Goal: Task Accomplishment & Management: Complete application form

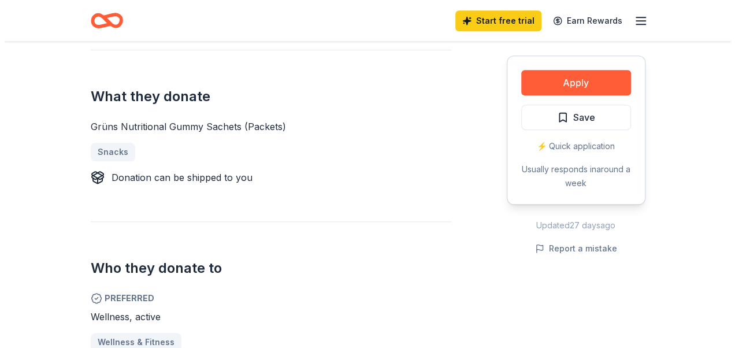
scroll to position [456, 0]
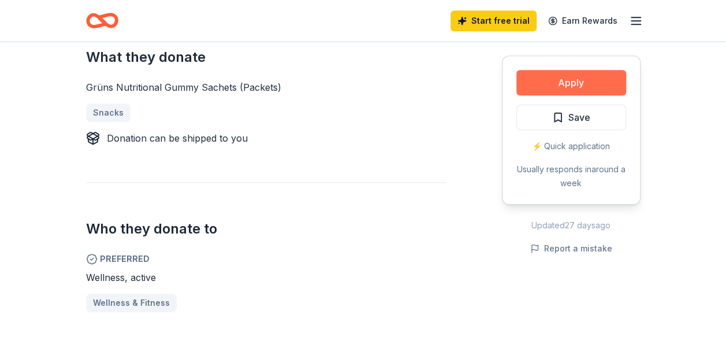
click at [566, 79] on button "Apply" at bounding box center [571, 82] width 110 height 25
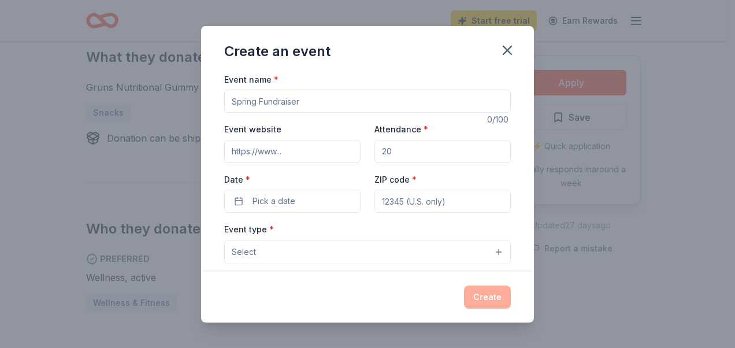
click at [492, 249] on button "Select" at bounding box center [367, 252] width 286 height 24
click at [489, 249] on button "Select" at bounding box center [367, 252] width 286 height 24
click at [509, 55] on icon "button" at bounding box center [507, 50] width 16 height 16
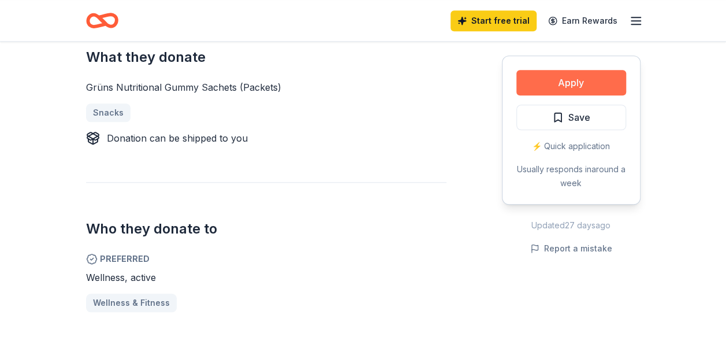
click at [567, 76] on button "Apply" at bounding box center [571, 82] width 110 height 25
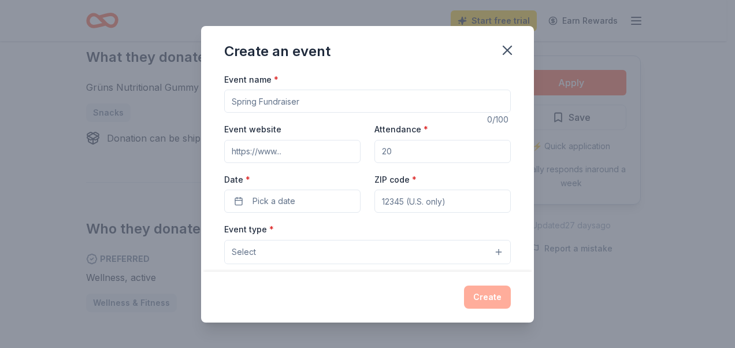
drag, startPoint x: 259, startPoint y: 103, endPoint x: 329, endPoint y: 125, distance: 74.0
click at [327, 112] on div at bounding box center [367, 101] width 286 height 23
click at [315, 104] on input "Event name *" at bounding box center [367, 101] width 286 height 23
click at [259, 101] on input "Event name *" at bounding box center [367, 101] width 286 height 23
drag, startPoint x: 260, startPoint y: 103, endPoint x: 180, endPoint y: 95, distance: 80.1
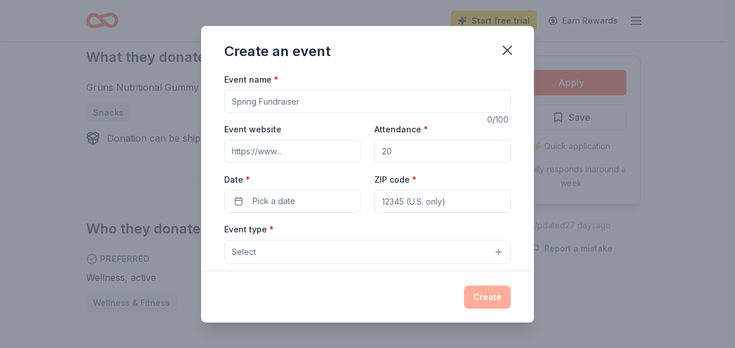
click at [180, 95] on div "Create an event Event name * 0 /100 Event website Attendance * Date * Pick a da…" at bounding box center [367, 174] width 735 height 348
drag, startPoint x: 315, startPoint y: 105, endPoint x: 202, endPoint y: 99, distance: 113.4
click at [202, 99] on div "Event name * 0 /100 Event website Attendance * Date * Pick a date ZIP code * Ev…" at bounding box center [367, 171] width 333 height 199
click at [327, 151] on input "Event website" at bounding box center [292, 151] width 136 height 23
type input "http://www.hfsauburn.com"
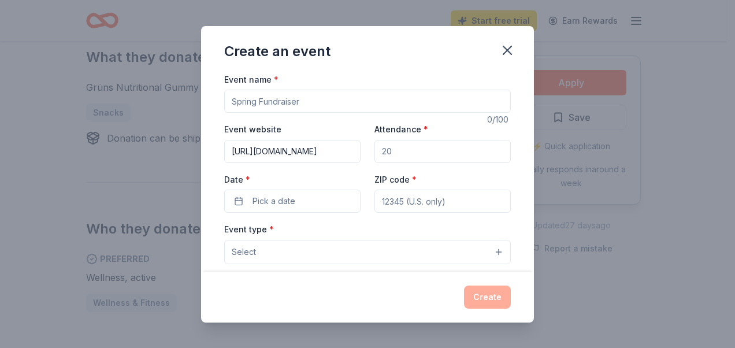
click at [403, 149] on input "Attendance *" at bounding box center [442, 151] width 136 height 23
type input "280"
click at [410, 198] on input "ZIP code *" at bounding box center [442, 200] width 136 height 23
type input "98002"
click at [305, 204] on button "Pick a date" at bounding box center [292, 200] width 136 height 23
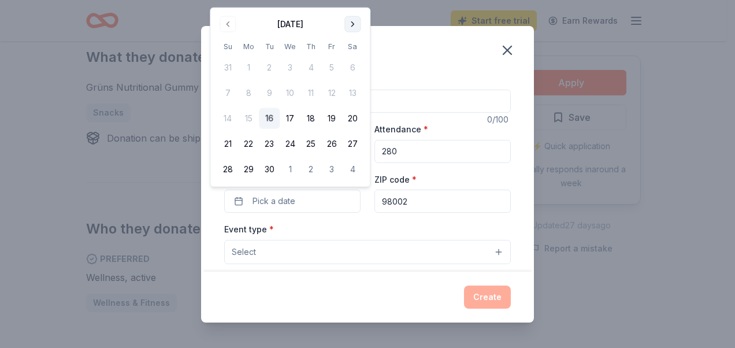
click at [353, 22] on button "Go to next month" at bounding box center [352, 24] width 16 height 16
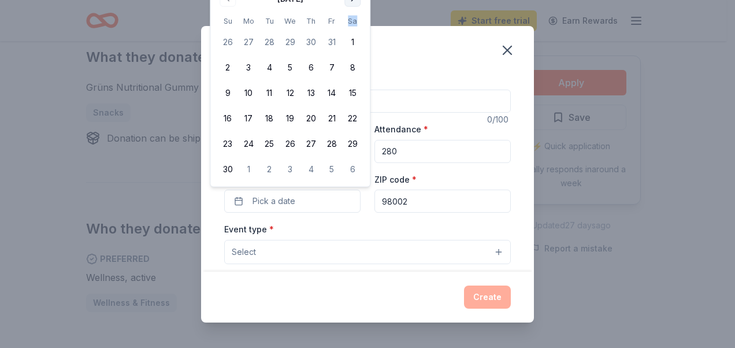
click at [353, 22] on th "Sa" at bounding box center [352, 21] width 21 height 12
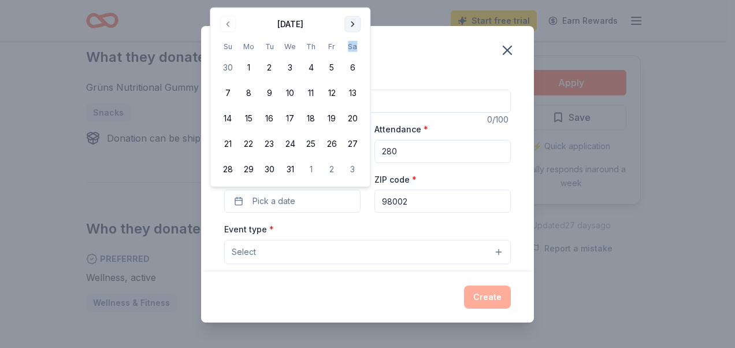
click at [352, 23] on button "Go to next month" at bounding box center [352, 24] width 16 height 16
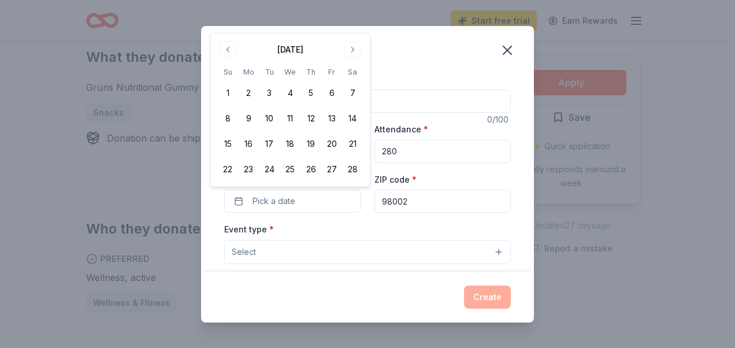
click at [352, 23] on div "Create an event Event name * 0 /100 Event website http://www.hfsauburn.com Atte…" at bounding box center [367, 174] width 735 height 348
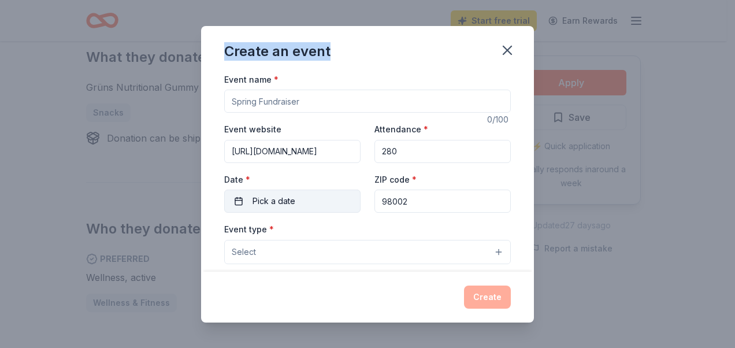
click at [294, 198] on span "Pick a date" at bounding box center [273, 201] width 43 height 14
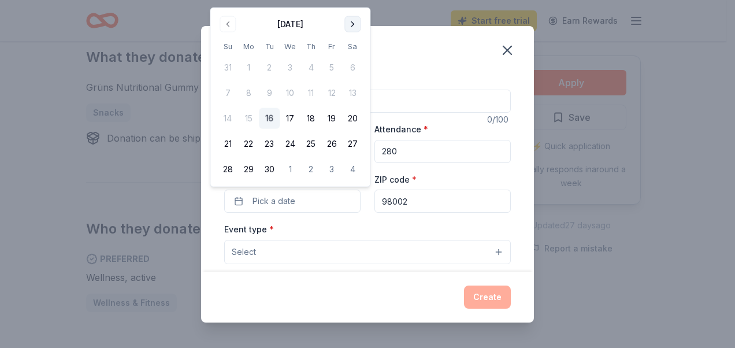
click at [353, 24] on button "Go to next month" at bounding box center [352, 24] width 16 height 16
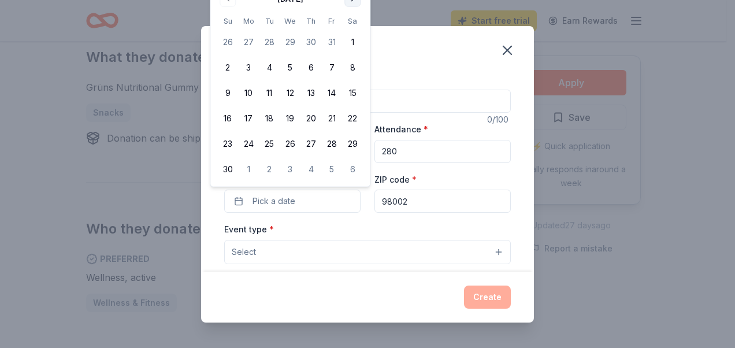
click at [353, 24] on th "Sa" at bounding box center [352, 21] width 21 height 12
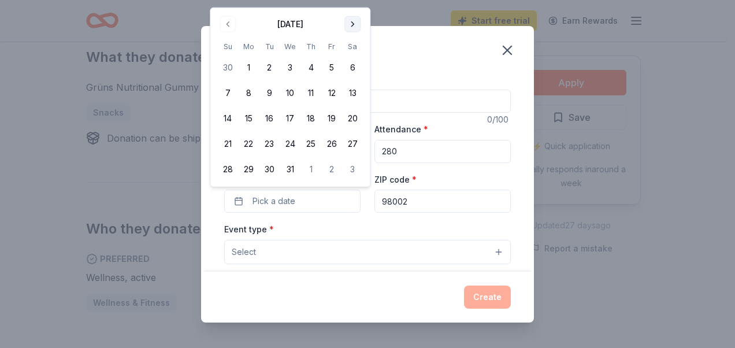
click at [351, 22] on button "Go to next month" at bounding box center [352, 24] width 16 height 16
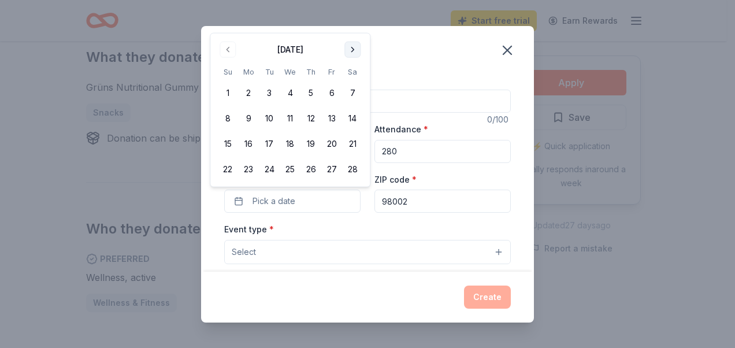
click at [352, 50] on button "Go to next month" at bounding box center [352, 50] width 16 height 16
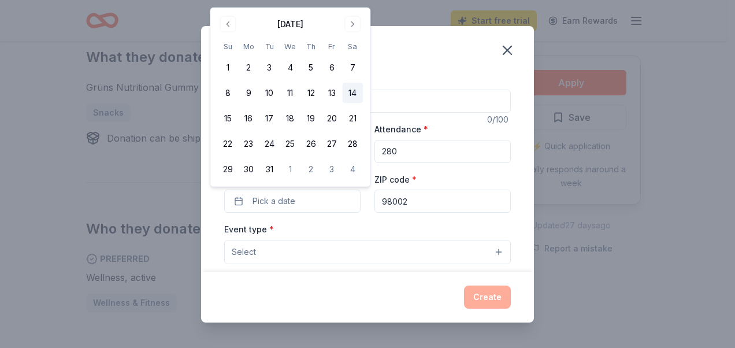
click at [352, 95] on button "14" at bounding box center [352, 93] width 21 height 21
click at [401, 247] on button "Select" at bounding box center [367, 252] width 286 height 24
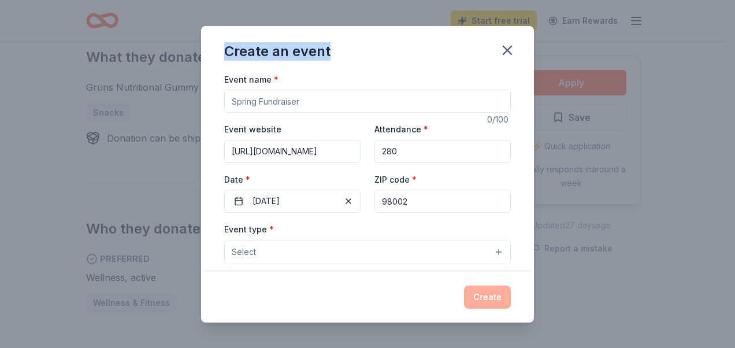
click at [401, 247] on button "Select" at bounding box center [367, 252] width 286 height 24
click at [490, 249] on button "Select" at bounding box center [367, 252] width 286 height 24
click at [489, 252] on button "Select" at bounding box center [367, 252] width 286 height 24
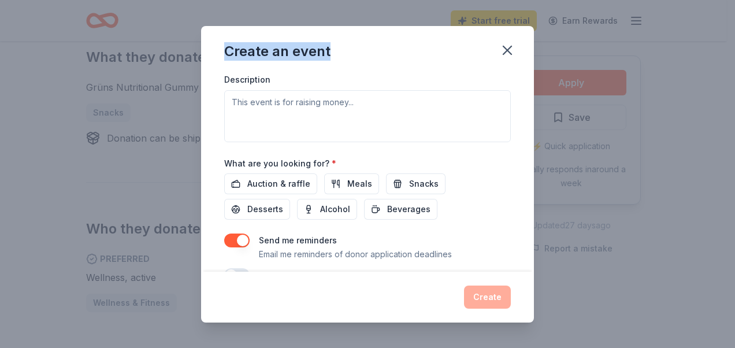
scroll to position [350, 0]
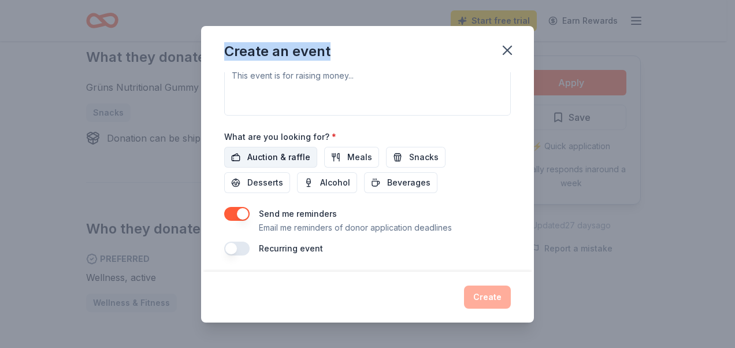
click at [278, 155] on span "Auction & raffle" at bounding box center [278, 157] width 63 height 14
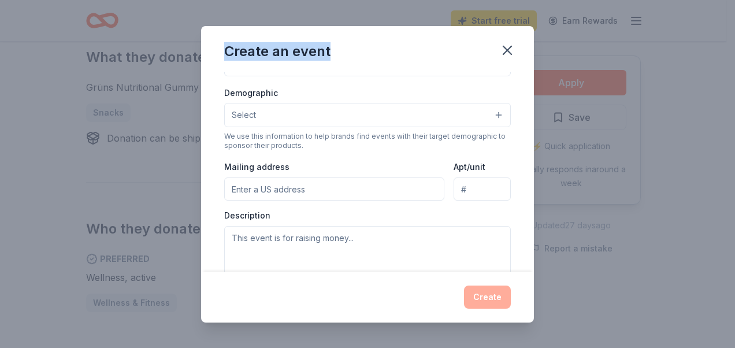
scroll to position [280, 0]
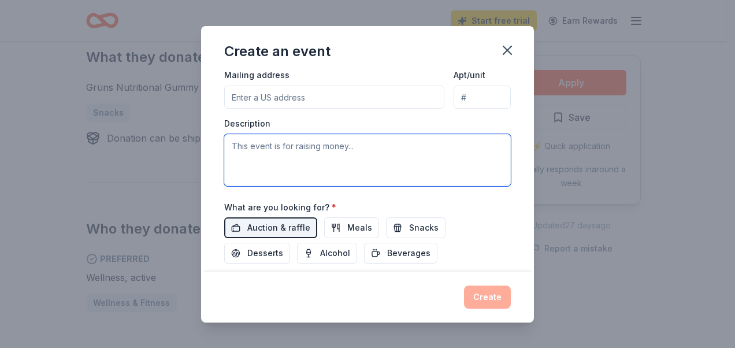
click at [432, 163] on textarea at bounding box center [367, 160] width 286 height 52
click at [414, 90] on input "Mailing address" at bounding box center [334, 96] width 220 height 23
type input "505 17th St SE"
type input "Auburn WA 98002"
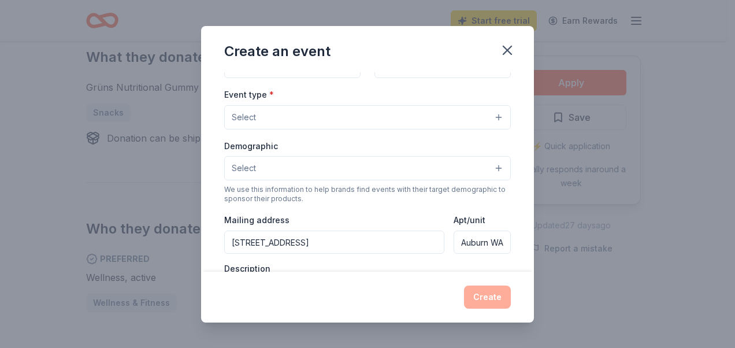
scroll to position [131, 0]
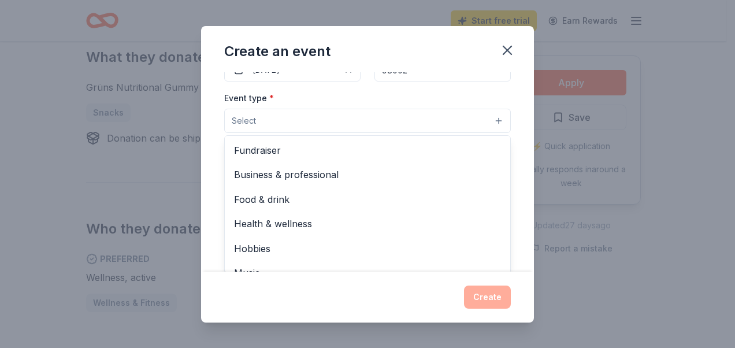
click at [489, 116] on button "Select" at bounding box center [367, 121] width 286 height 24
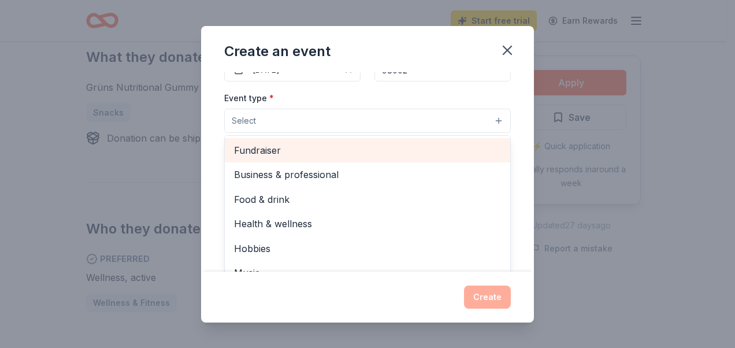
click at [334, 140] on div "Fundraiser" at bounding box center [367, 150] width 285 height 24
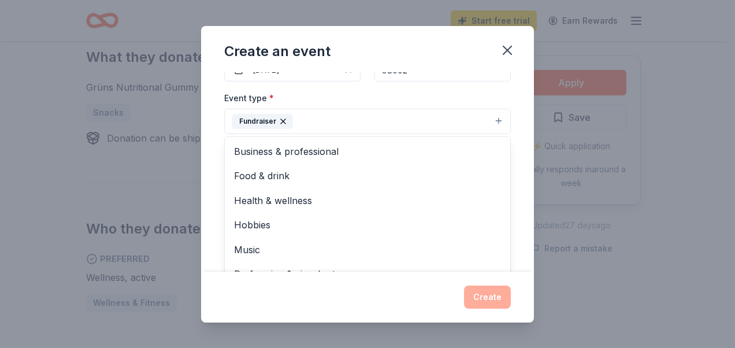
click at [518, 114] on div "Event name * 0 /100 Event website http://www.hfsauburn.com Attendance * 280 Dat…" at bounding box center [367, 171] width 333 height 199
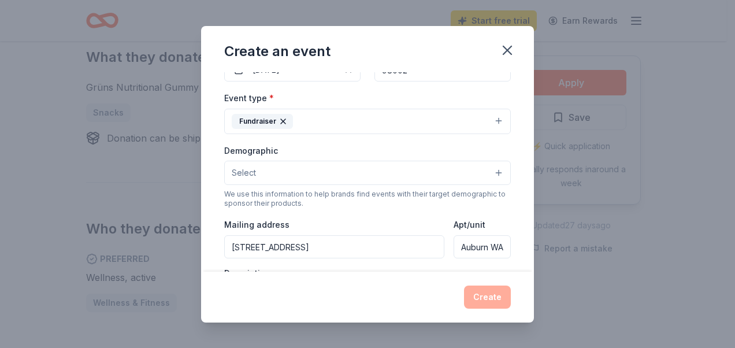
click at [484, 168] on button "Select" at bounding box center [367, 173] width 286 height 24
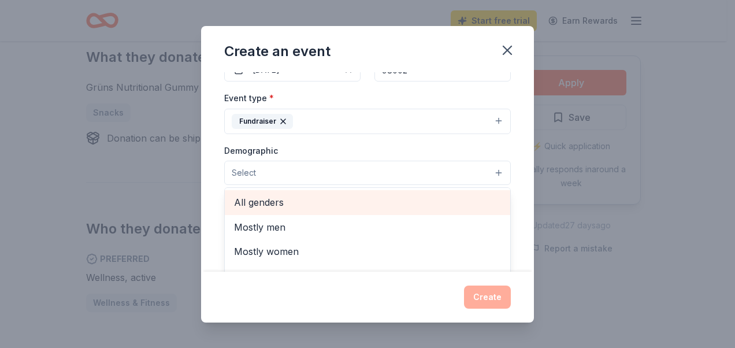
click at [438, 199] on span "All genders" at bounding box center [367, 202] width 267 height 15
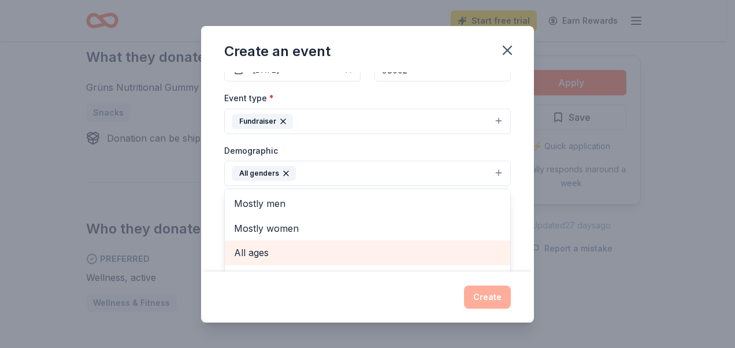
click at [348, 245] on span "All ages" at bounding box center [367, 252] width 267 height 15
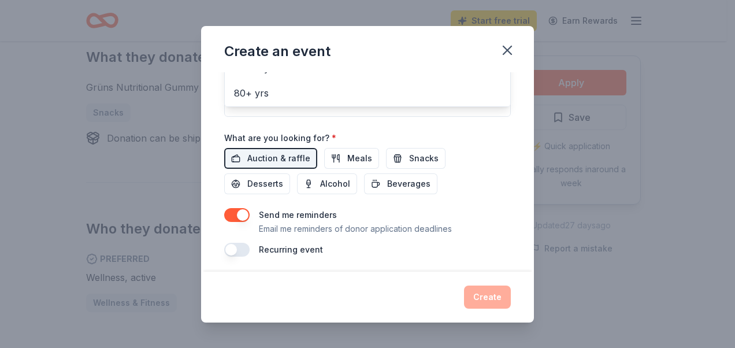
scroll to position [0, 0]
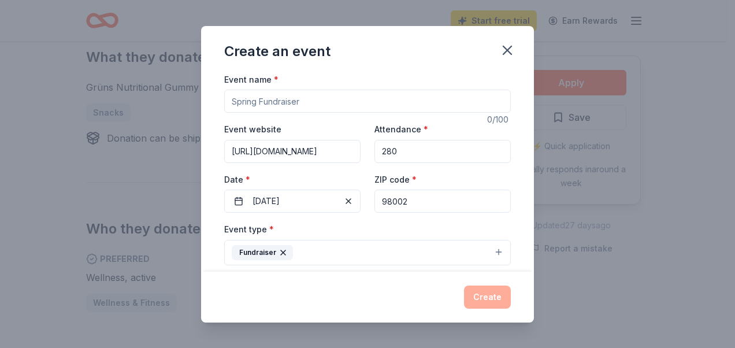
click at [452, 93] on div "Event name * 0 /100 Event website http://www.hfsauburn.com Attendance * 280 Dat…" at bounding box center [367, 340] width 286 height 536
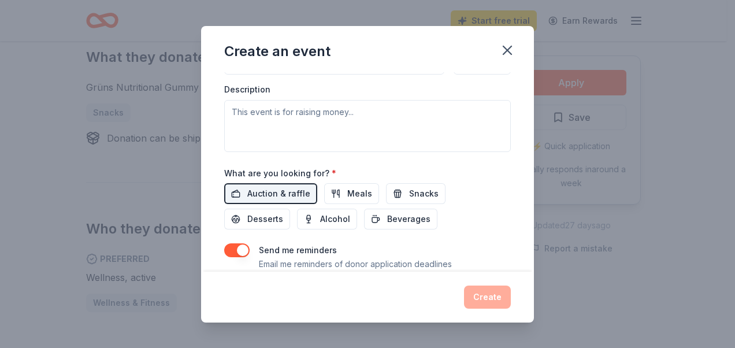
scroll to position [317, 0]
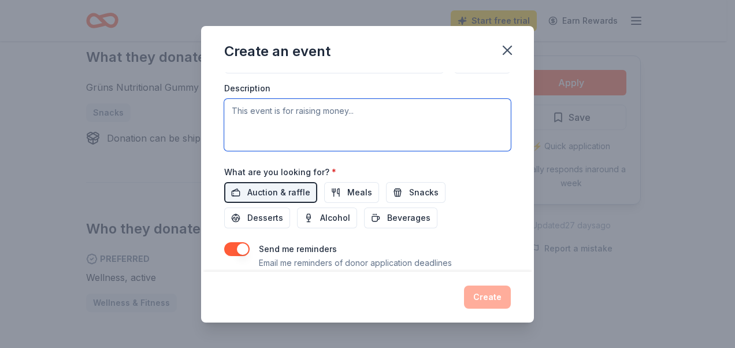
click at [323, 106] on textarea at bounding box center [367, 125] width 286 height 52
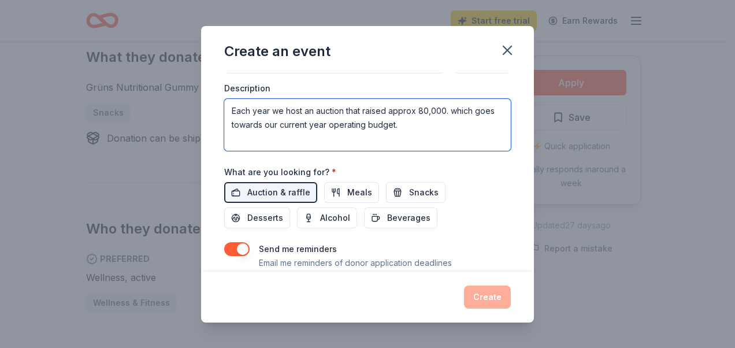
type textarea "Each year we host an auction that raised approx 80,000. which goes towards our …"
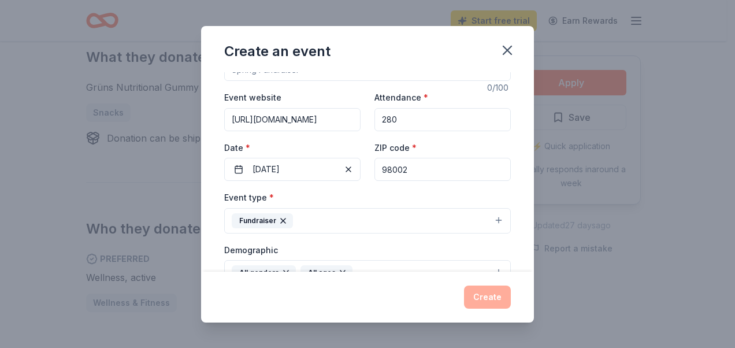
scroll to position [0, 0]
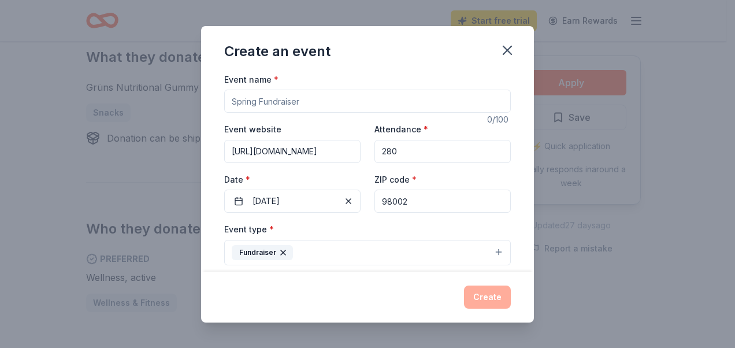
click at [378, 107] on input "Event name *" at bounding box center [367, 101] width 286 height 23
type input "Annual High Hopes Auction"
click at [485, 293] on button "Create" at bounding box center [487, 296] width 47 height 23
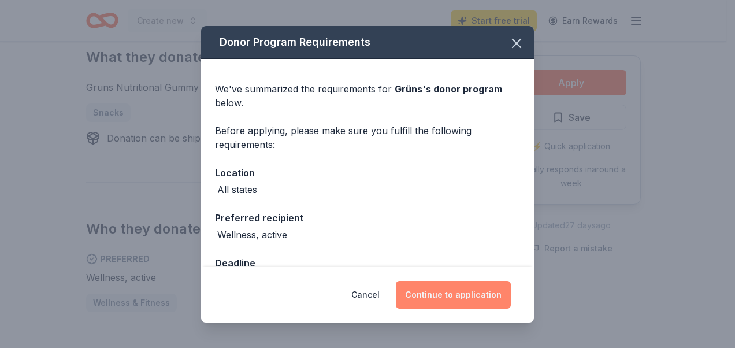
click at [462, 293] on button "Continue to application" at bounding box center [453, 295] width 115 height 28
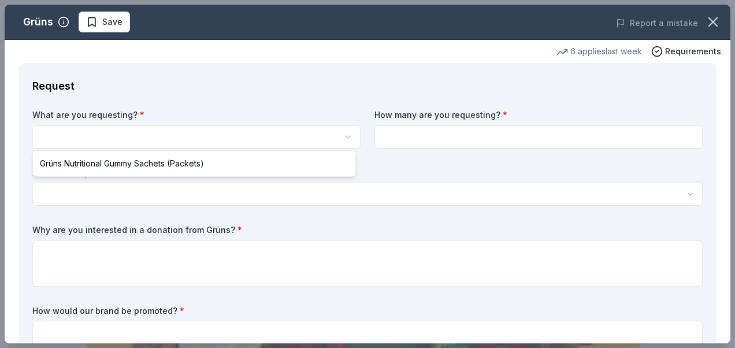
select select "Grüns Nutritional Gummy Sachets (Packets)"
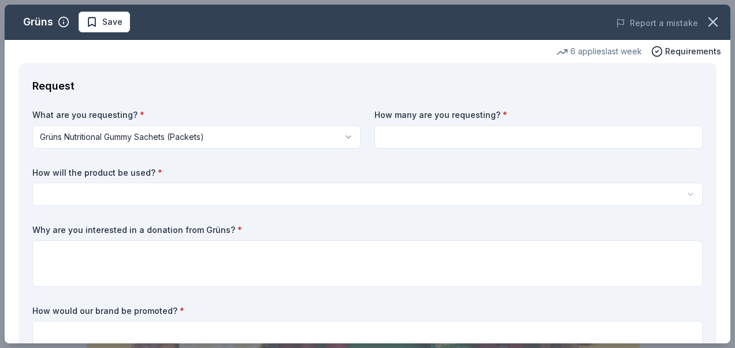
click at [427, 139] on input at bounding box center [538, 136] width 328 height 23
type input "2"
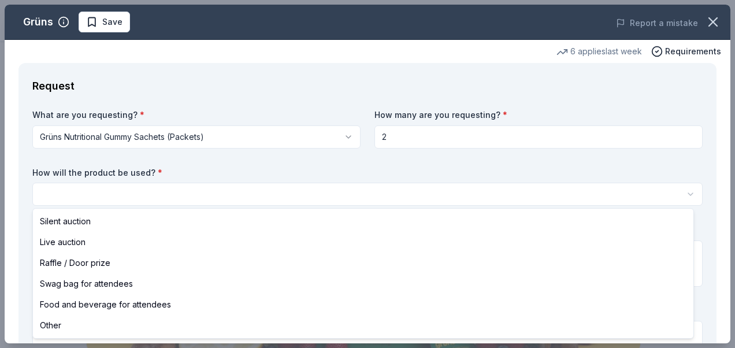
click at [405, 193] on html "Create new Start free trial Earn Rewards Share Grüns New • 1 reviews 6 applies …" at bounding box center [367, 174] width 735 height 348
select select "silentAuction"
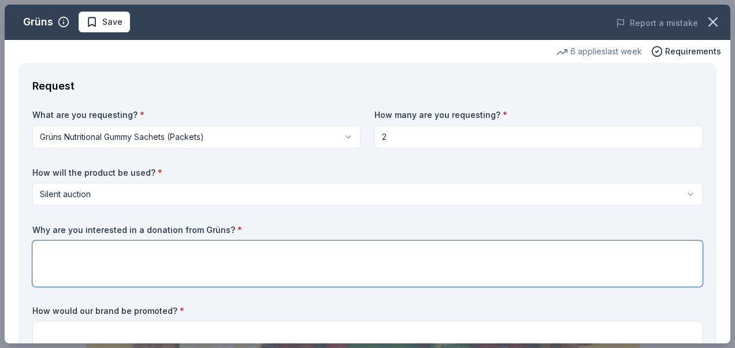
click at [289, 256] on textarea at bounding box center [367, 263] width 670 height 46
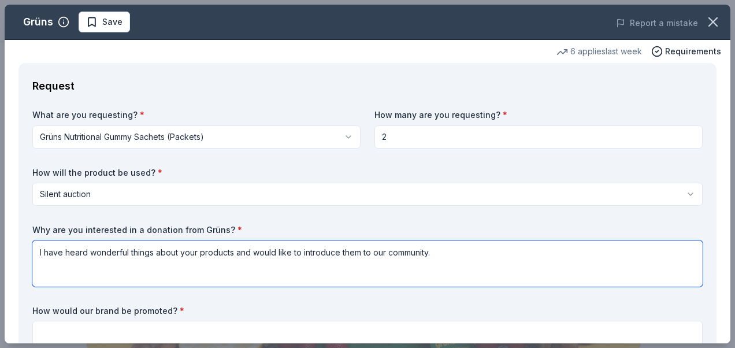
type textarea "I have heard wonderful things about your products and would like to introduce t…"
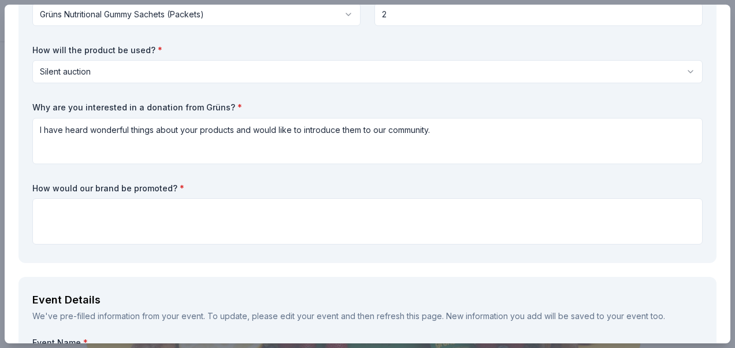
scroll to position [131, 0]
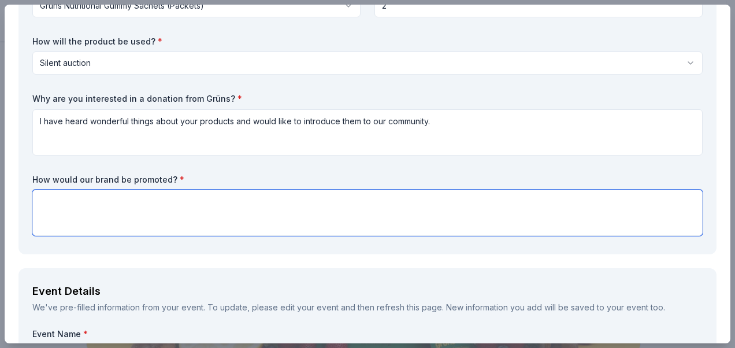
click at [363, 203] on textarea at bounding box center [367, 212] width 670 height 46
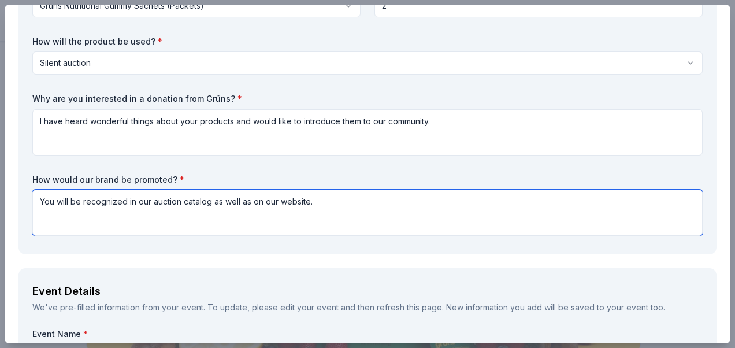
type textarea "You will be recognized in our auction catalog as well as on our website."
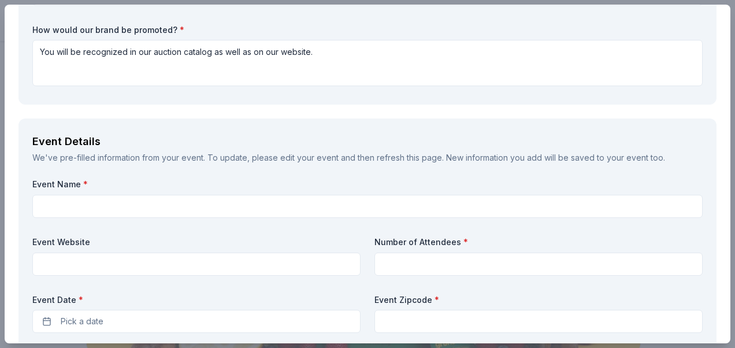
scroll to position [283, 0]
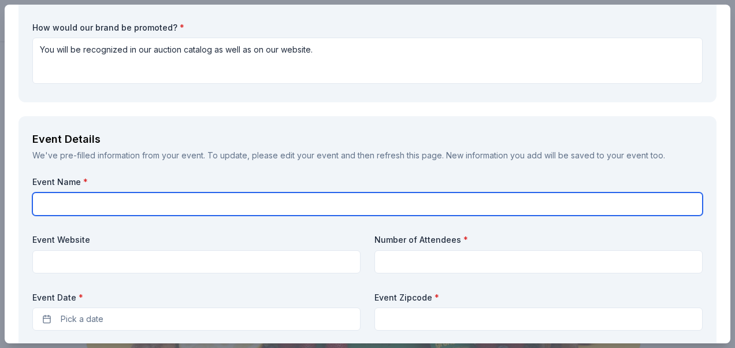
click at [135, 203] on input "text" at bounding box center [367, 203] width 670 height 23
type input "41st Annual High Hopes Auction"
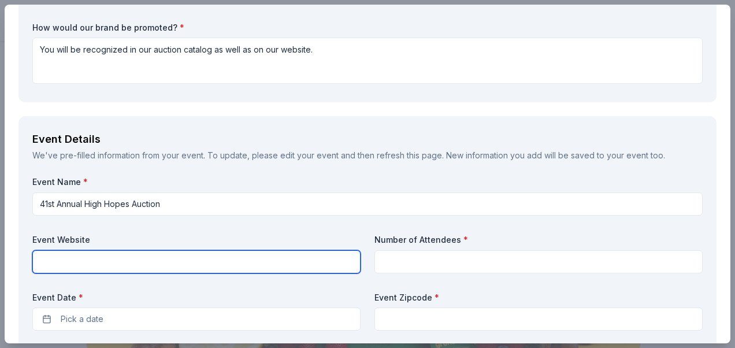
click at [179, 258] on input "text" at bounding box center [196, 261] width 328 height 23
paste input "https://www.hfsauburn.com/high-hopes-auction"
type input "https://www.hfsauburn.com/high-hopes-auction"
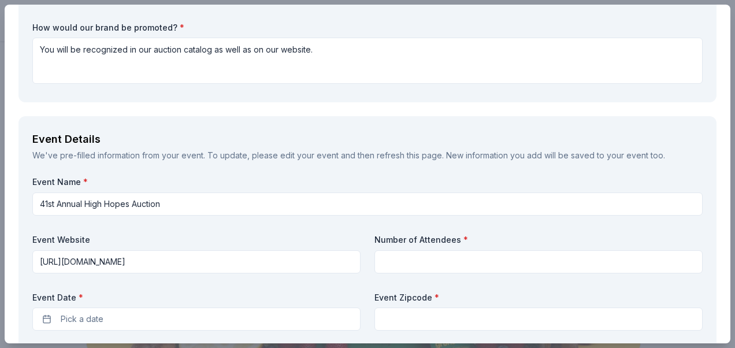
click at [415, 264] on input at bounding box center [538, 261] width 328 height 23
type input "280"
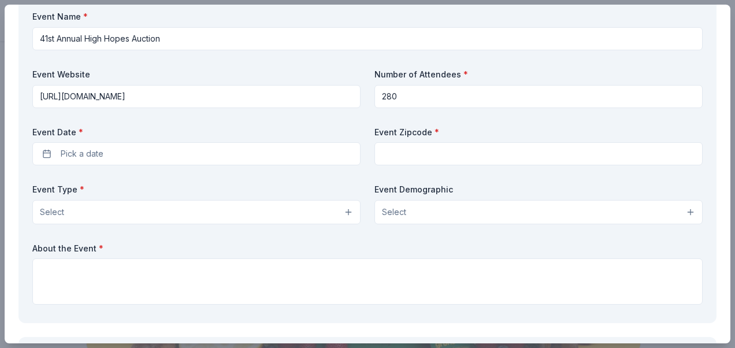
scroll to position [403, 0]
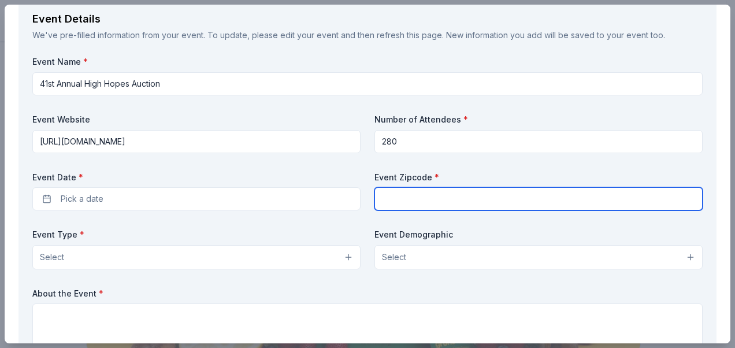
click at [381, 202] on input "text" at bounding box center [538, 198] width 328 height 23
type input "98371-6315"
click at [434, 199] on input "98371-6315" at bounding box center [538, 198] width 328 height 23
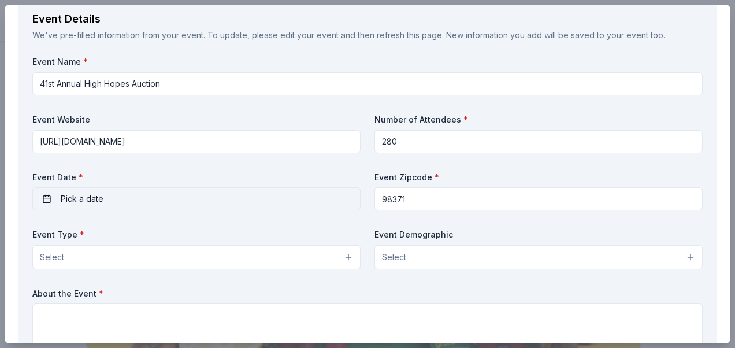
click at [214, 192] on button "Pick a date" at bounding box center [196, 198] width 328 height 23
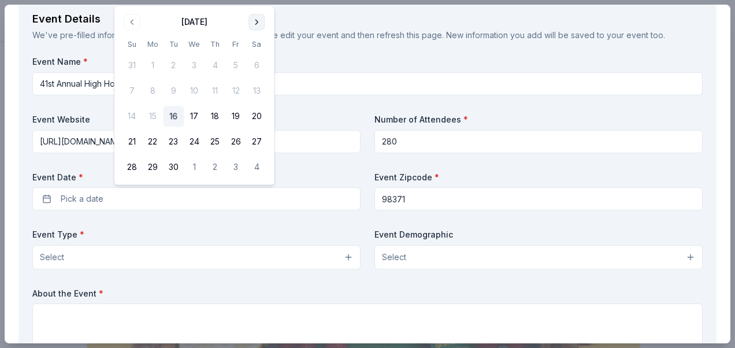
click at [260, 21] on button "Go to next month" at bounding box center [256, 22] width 16 height 16
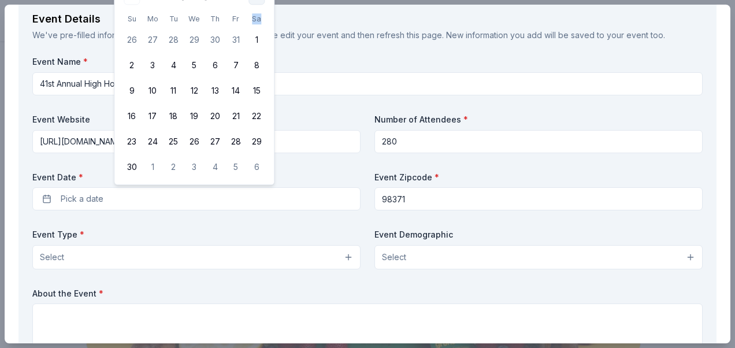
click at [260, 21] on th "Sa" at bounding box center [256, 19] width 21 height 12
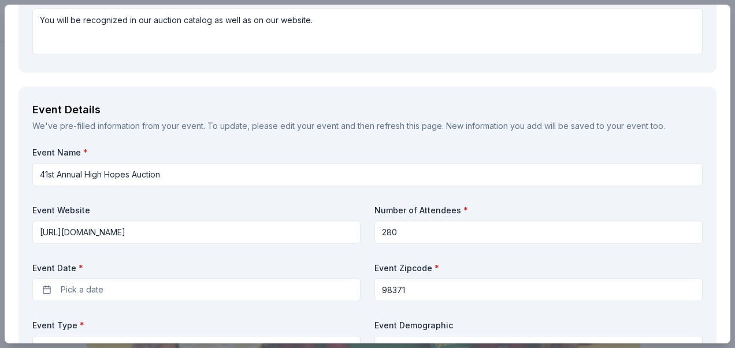
scroll to position [308, 0]
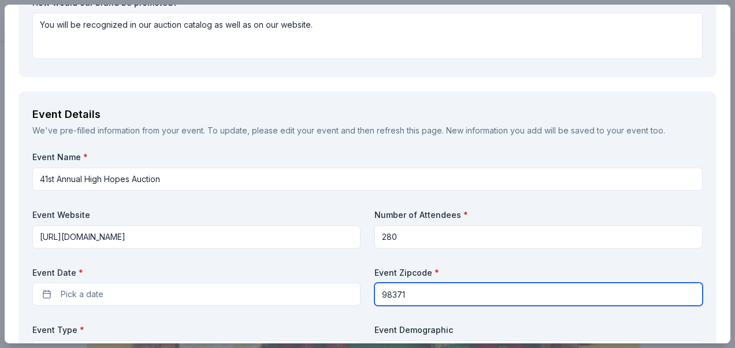
click at [419, 285] on input "98371" at bounding box center [538, 293] width 328 height 23
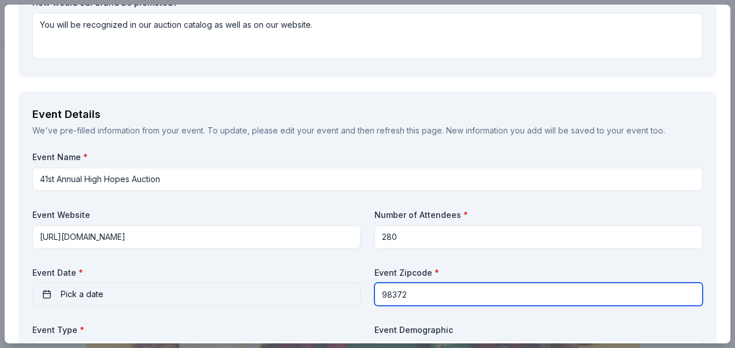
type input "98372"
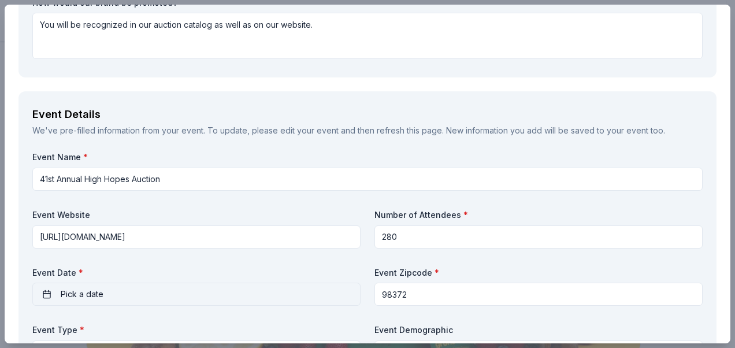
click at [280, 295] on button "Pick a date" at bounding box center [196, 293] width 328 height 23
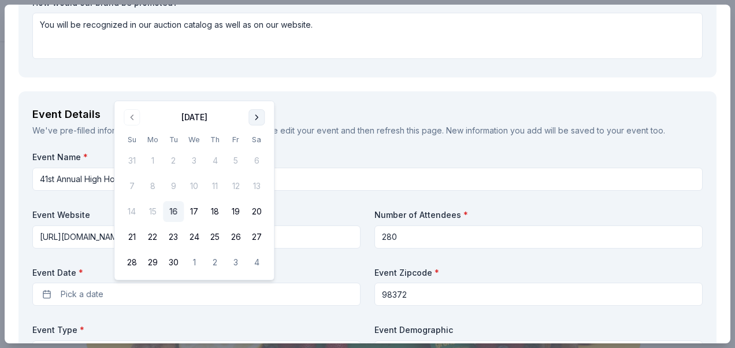
click at [254, 119] on button "Go to next month" at bounding box center [256, 117] width 16 height 16
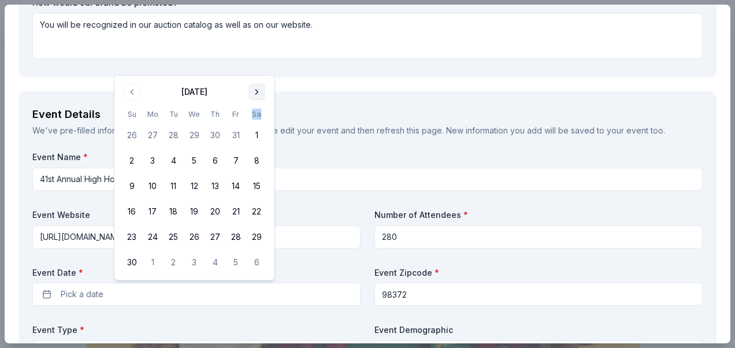
click at [254, 119] on th "Sa" at bounding box center [256, 114] width 21 height 12
drag, startPoint x: 254, startPoint y: 119, endPoint x: 256, endPoint y: 92, distance: 26.6
click at [256, 92] on button "Go to next month" at bounding box center [256, 92] width 16 height 16
click at [256, 92] on div "Event Details We've pre-filled information from your event. To update, please e…" at bounding box center [367, 277] width 698 height 372
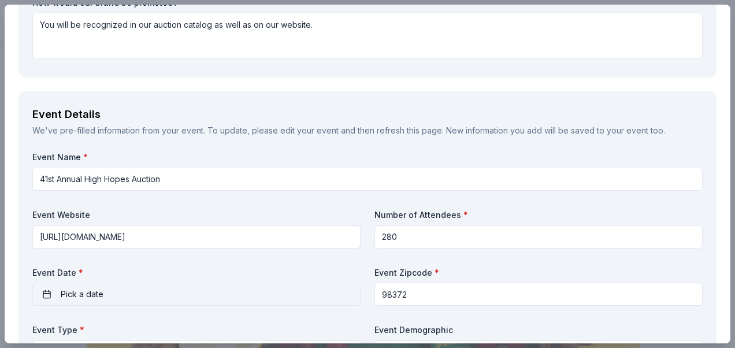
click at [222, 286] on button "Pick a date" at bounding box center [196, 293] width 328 height 23
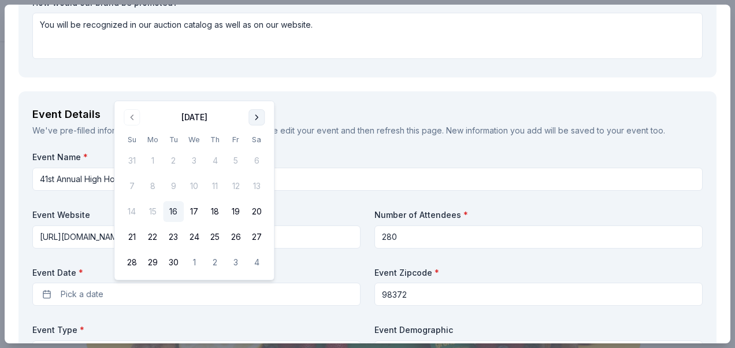
click at [255, 117] on button "Go to next month" at bounding box center [256, 117] width 16 height 16
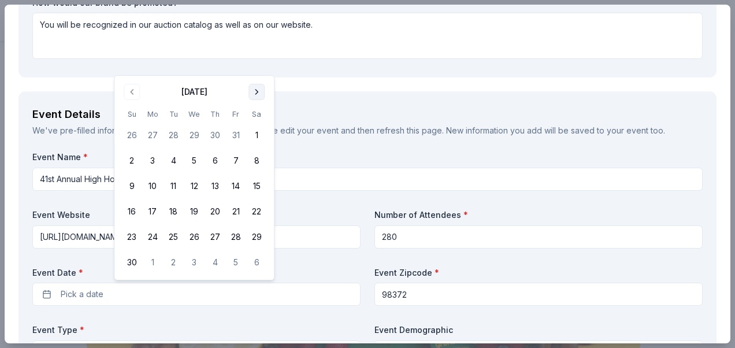
click at [256, 95] on button "Go to next month" at bounding box center [256, 92] width 16 height 16
click at [258, 114] on button "Go to next month" at bounding box center [256, 117] width 16 height 16
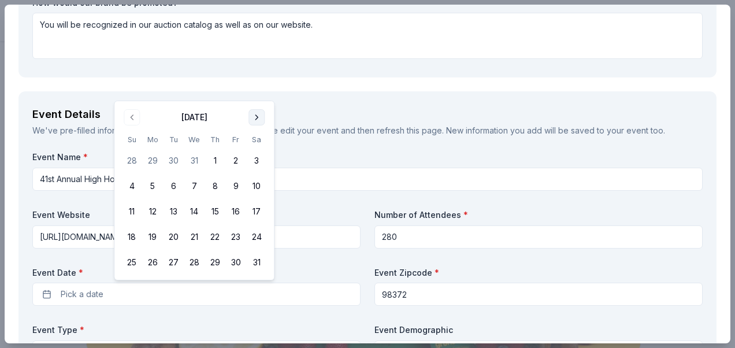
click at [258, 114] on button "Go to next month" at bounding box center [256, 117] width 16 height 16
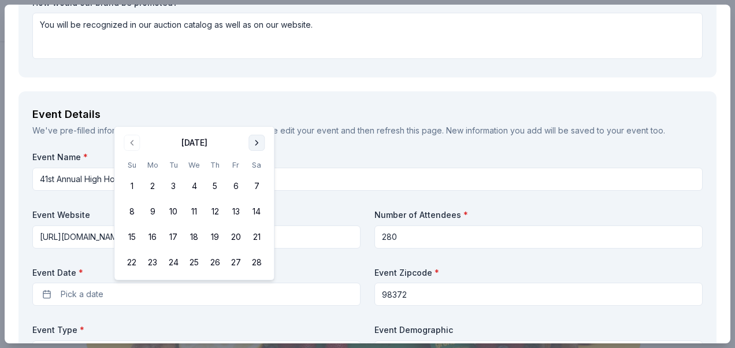
click at [258, 143] on button "Go to next month" at bounding box center [256, 143] width 16 height 16
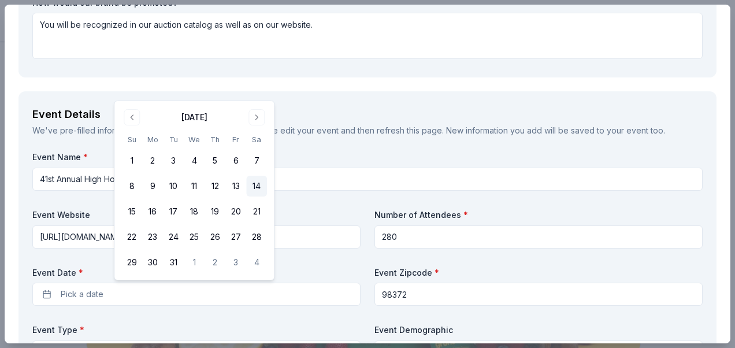
click at [255, 185] on button "14" at bounding box center [256, 186] width 21 height 21
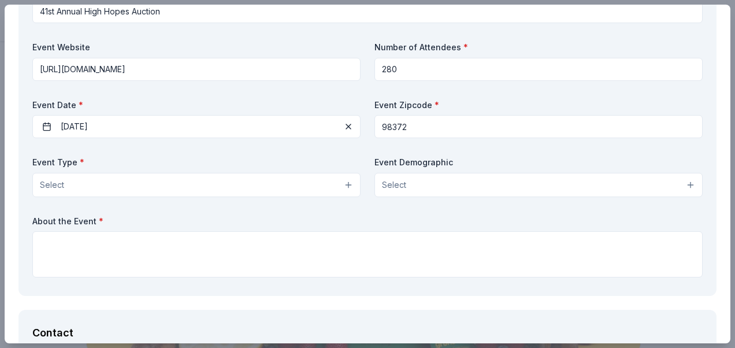
scroll to position [480, 0]
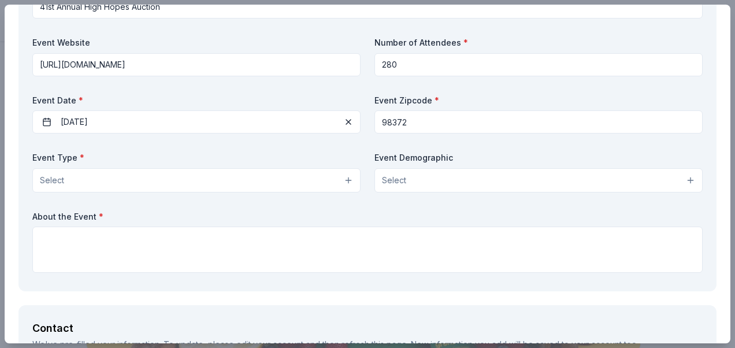
click at [681, 175] on button "Select" at bounding box center [538, 180] width 328 height 24
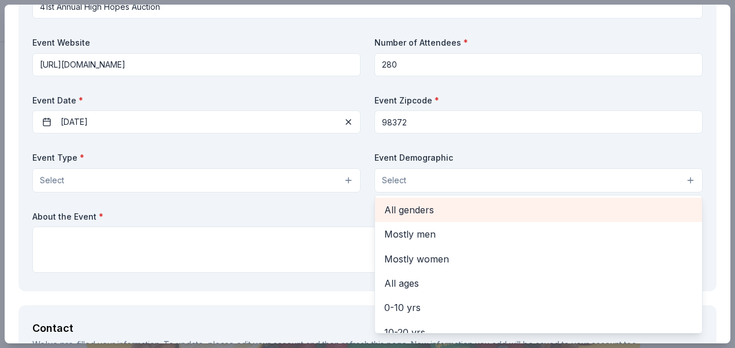
click at [550, 202] on span "All genders" at bounding box center [538, 209] width 308 height 15
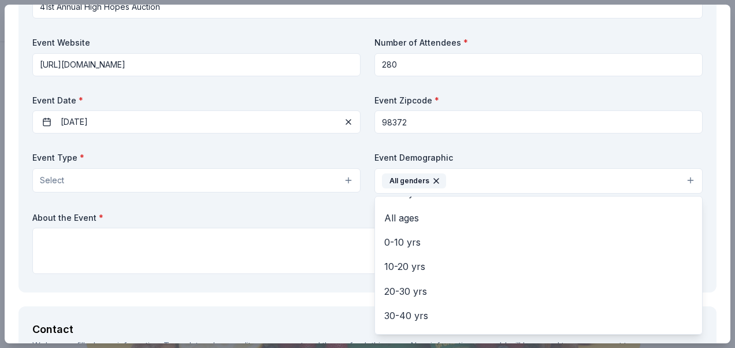
scroll to position [46, 0]
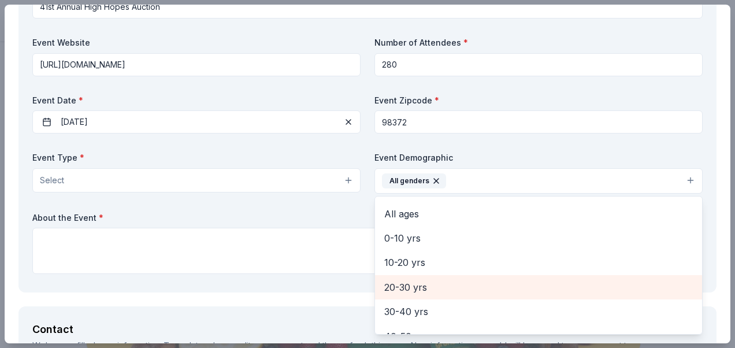
click at [400, 283] on span "20-30 yrs" at bounding box center [538, 287] width 308 height 15
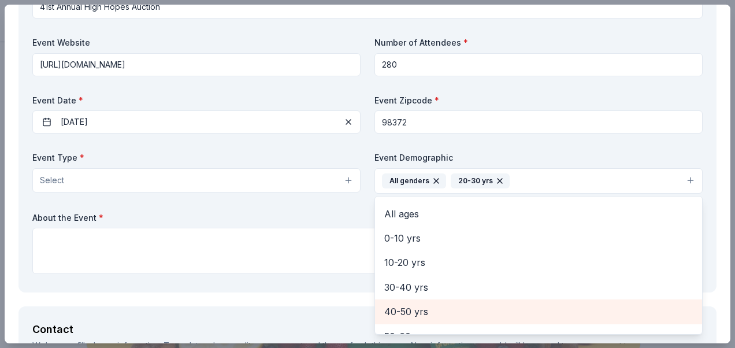
click at [405, 306] on span "40-50 yrs" at bounding box center [538, 311] width 308 height 15
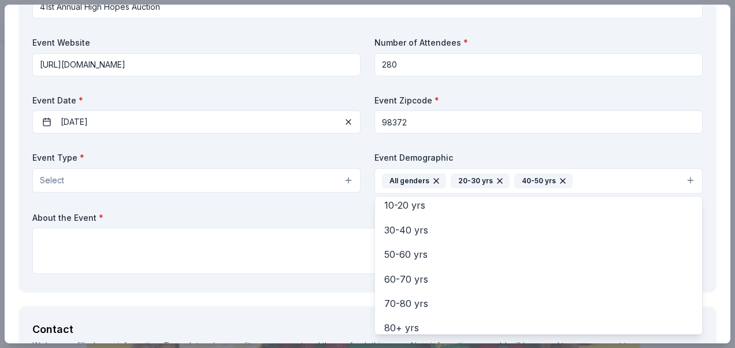
scroll to position [106, 0]
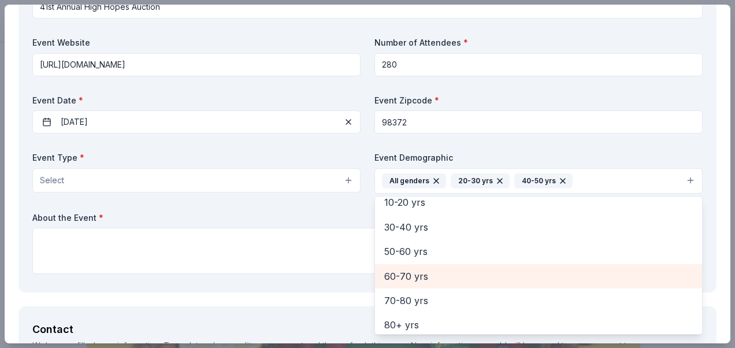
click at [391, 271] on span "60-70 yrs" at bounding box center [538, 276] width 308 height 15
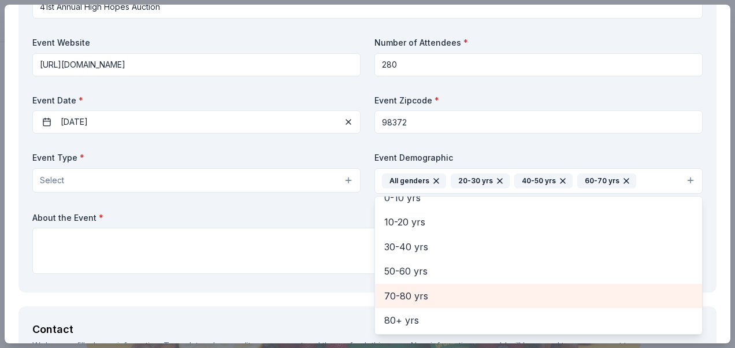
click at [396, 292] on span "70-80 yrs" at bounding box center [538, 295] width 308 height 15
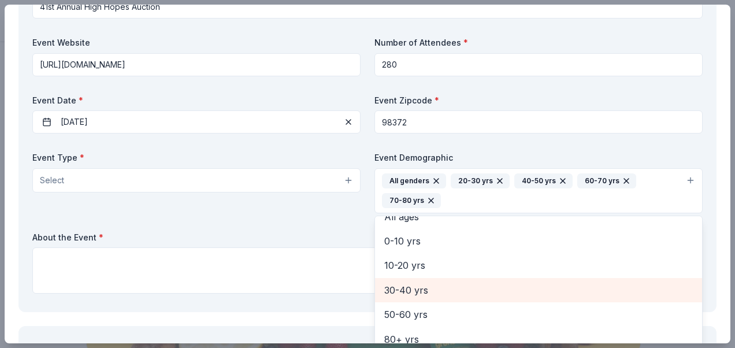
scroll to position [62, 0]
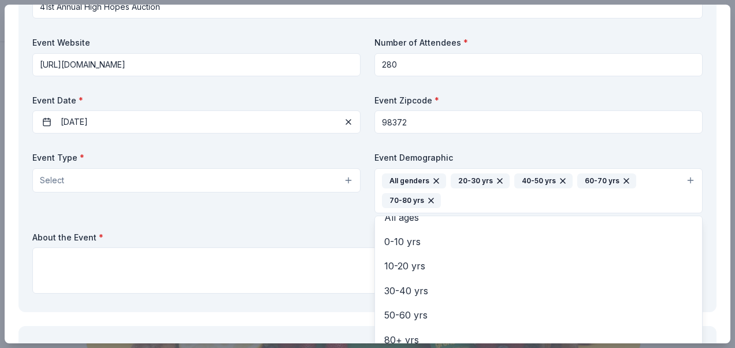
click at [176, 177] on div "Event Name * 41st Annual High Hopes Auction Event Website https://www.hfsauburn…" at bounding box center [367, 138] width 670 height 319
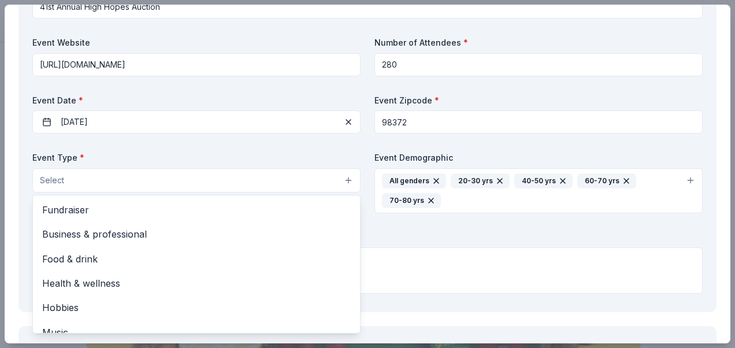
click at [176, 177] on button "Select" at bounding box center [196, 180] width 328 height 24
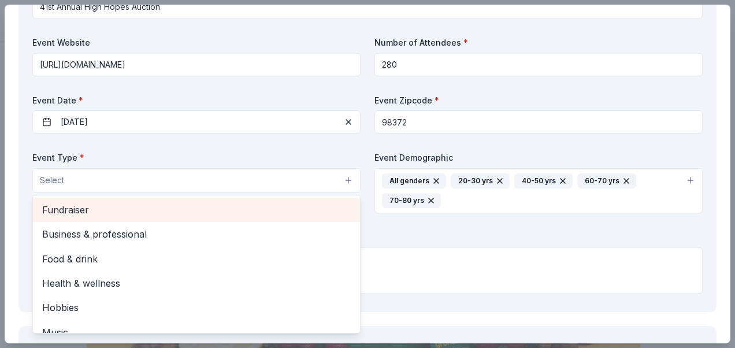
click at [166, 203] on span "Fundraiser" at bounding box center [196, 209] width 308 height 15
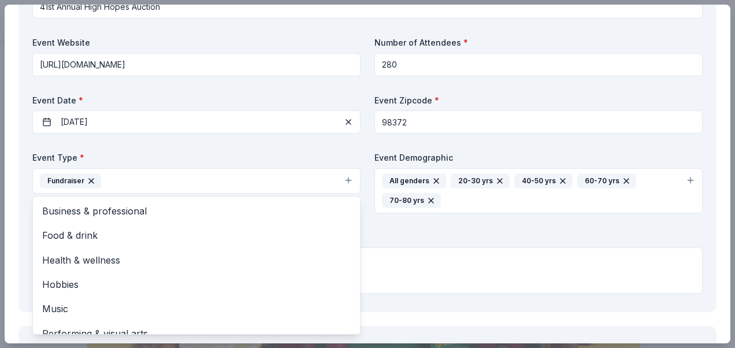
scroll to position [14, 0]
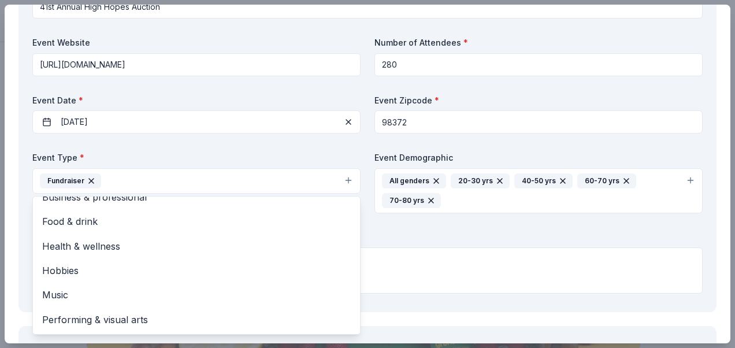
click at [299, 150] on div "Event Name * 41st Annual High Hopes Auction Event Website https://www.hfsauburn…" at bounding box center [367, 138] width 670 height 319
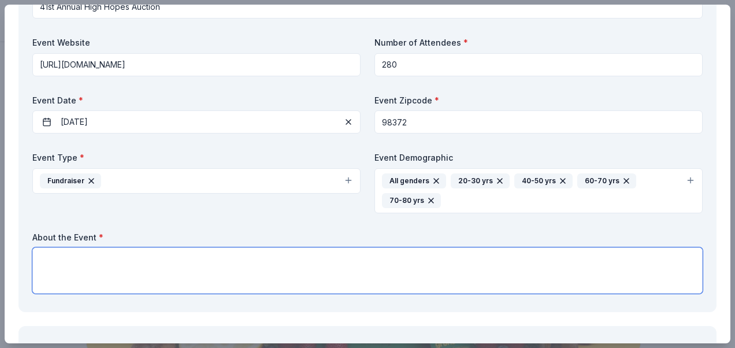
click at [250, 252] on textarea at bounding box center [367, 270] width 670 height 46
click at [299, 251] on textarea "Each year we host our annual auction which raises approximately $75-80k. T" at bounding box center [367, 270] width 670 height 46
click at [352, 255] on textarea "Each year we host our annual auction which raises approximately $75-80k. T" at bounding box center [367, 270] width 670 height 46
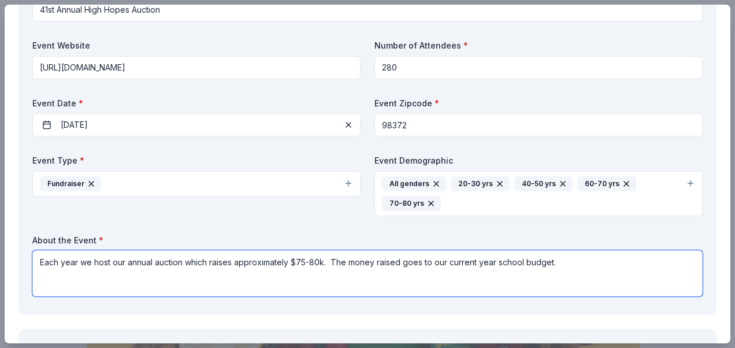
scroll to position [477, 0]
type textarea "Each year we host our annual auction which raises approximately $75-80k. The mo…"
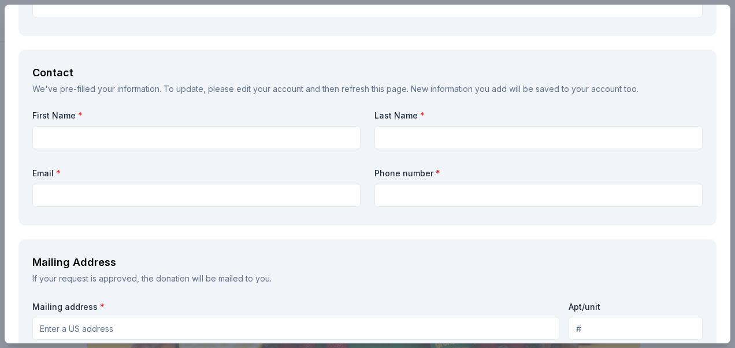
scroll to position [758, 0]
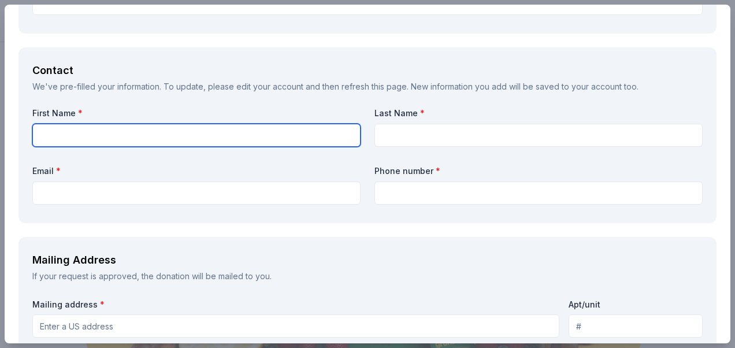
click at [291, 128] on input "text" at bounding box center [196, 135] width 328 height 23
type input "Gretchen"
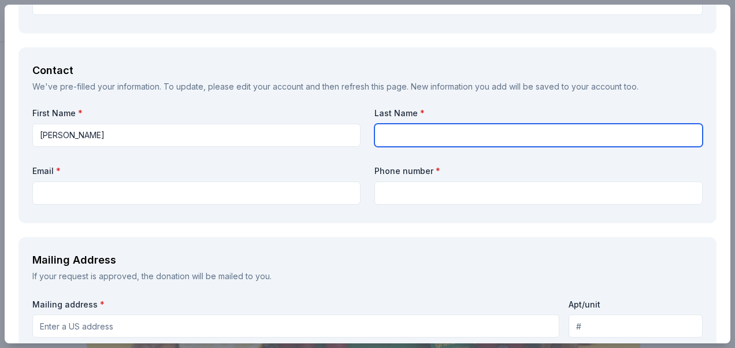
type input "Kurth"
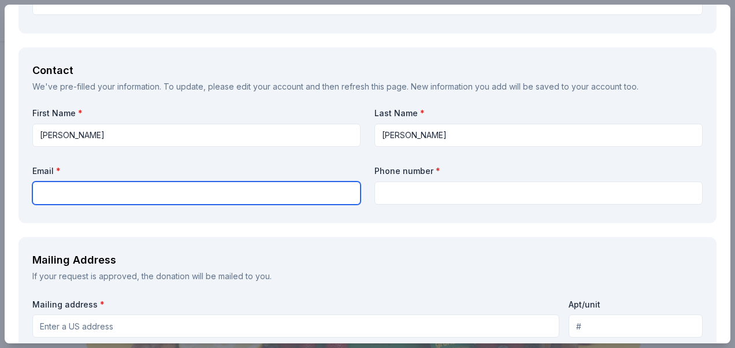
type input "gkurth@hfsauburn.com"
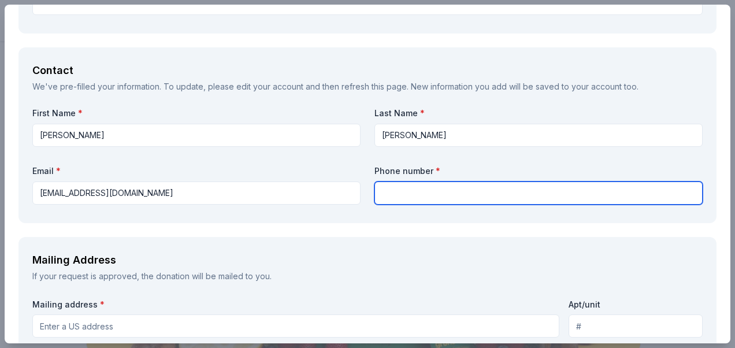
type input "2064984304"
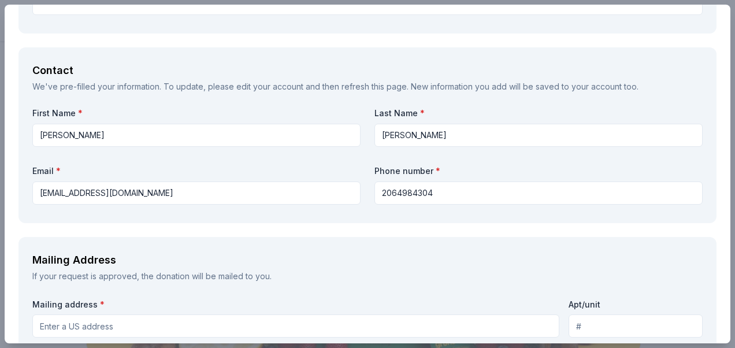
type input "505 17th St SE"
type input "Auburn WA 98002"
type input "Holy Family School 39th Annual High Hopes Auction"
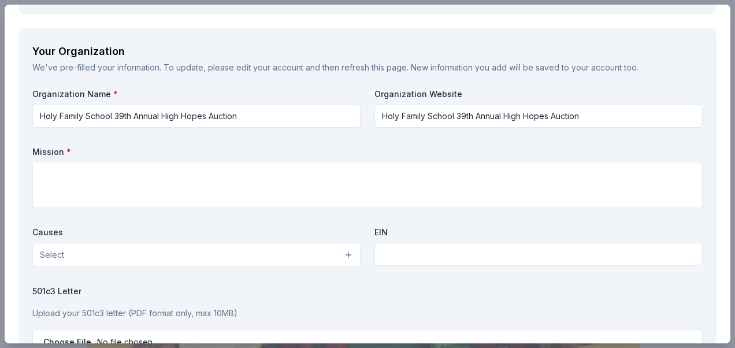
scroll to position [1088, 0]
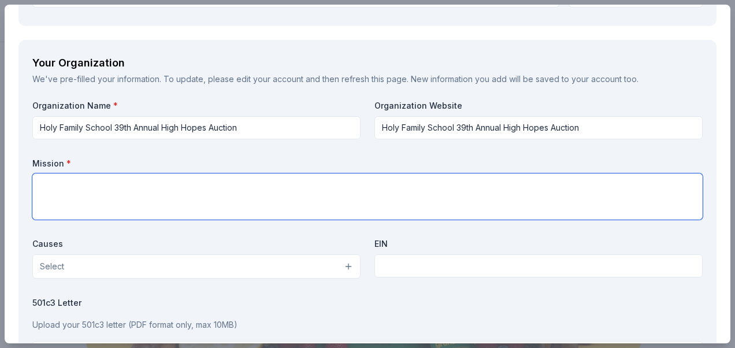
click at [456, 177] on textarea at bounding box center [367, 196] width 670 height 46
paste textarea "Holy Family School, in union with Holy Family Parish, is a community that educa…"
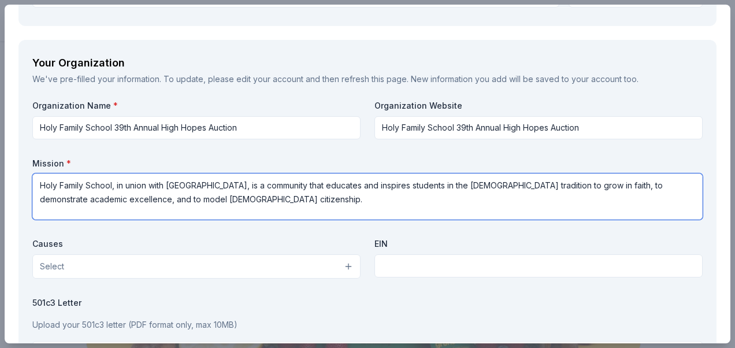
type textarea "Holy Family School, in union with Holy Family Parish, is a community that educa…"
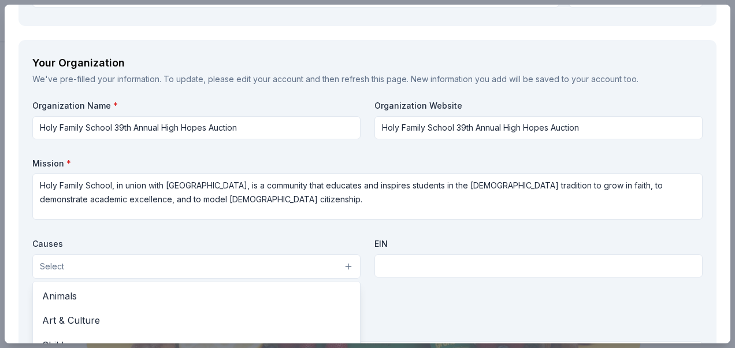
click at [213, 264] on button "Select" at bounding box center [196, 266] width 328 height 24
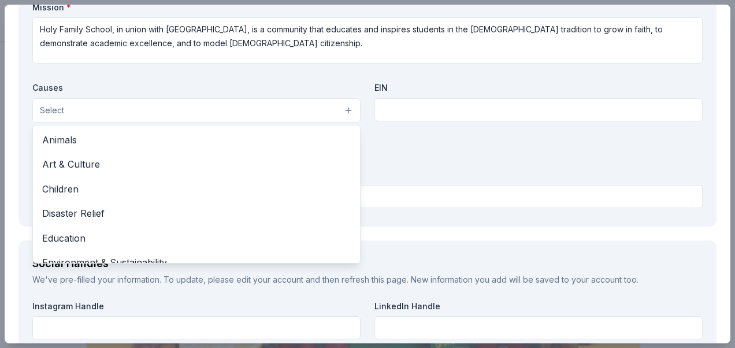
scroll to position [1251, 0]
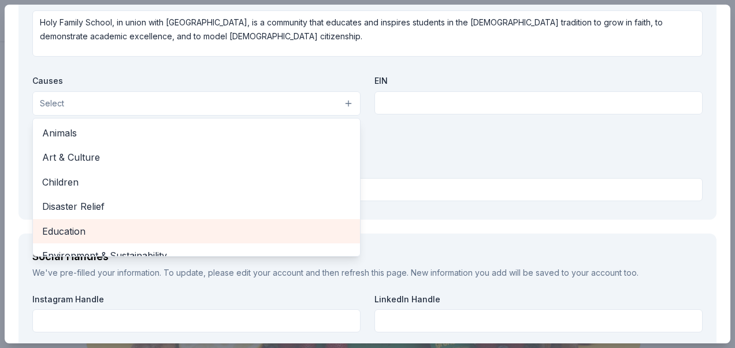
click at [214, 226] on span "Education" at bounding box center [196, 231] width 308 height 15
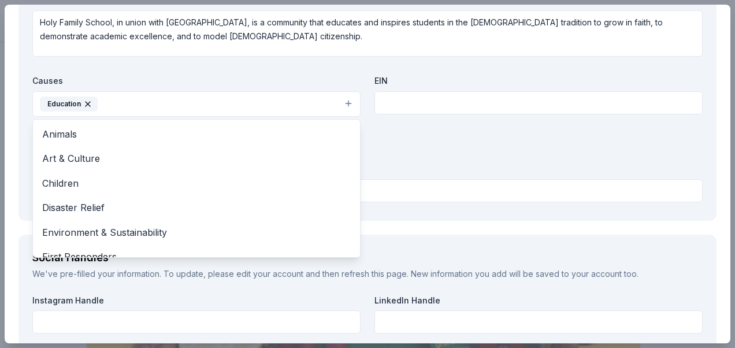
click at [439, 92] on div "Organization Name * Holy Family School 39th Annual High Hopes Auction Organizat…" at bounding box center [367, 71] width 670 height 269
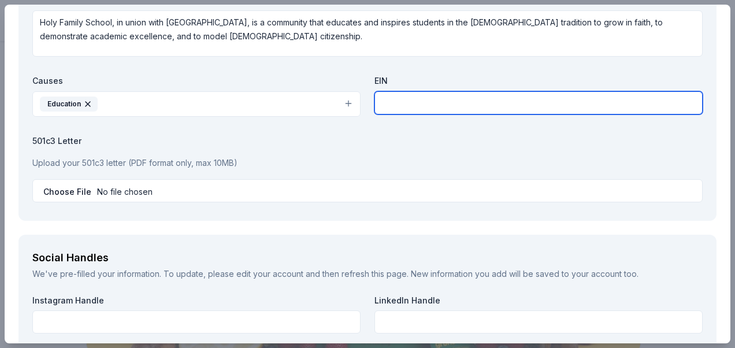
click at [442, 102] on input "text" at bounding box center [538, 102] width 328 height 23
type input "910718949"
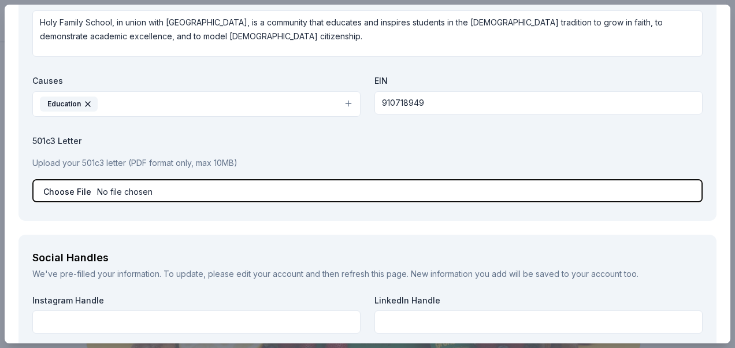
click at [289, 191] on input "file" at bounding box center [367, 190] width 670 height 23
type input "C:\fakepath\501c3 Form.pdf"
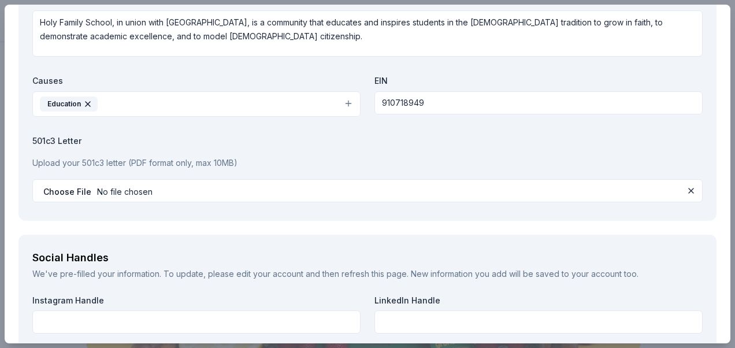
drag, startPoint x: 725, startPoint y: 295, endPoint x: 721, endPoint y: 23, distance: 271.5
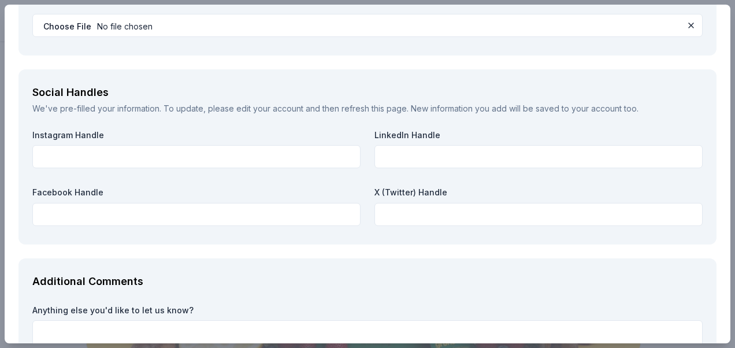
scroll to position [1382, 0]
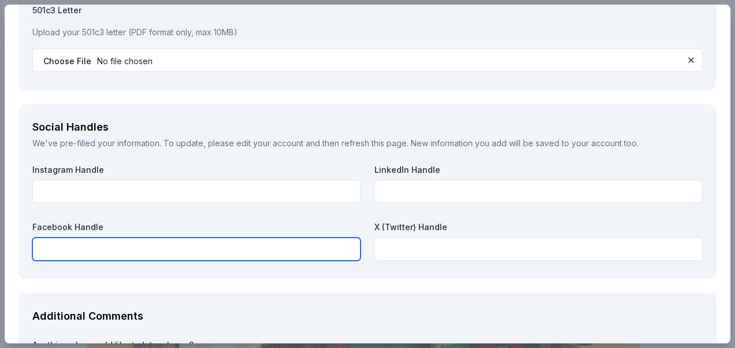
click at [252, 247] on input "text" at bounding box center [196, 248] width 328 height 23
paste input "https://www.facebook.com/hfsauburn"
type input "https://www.facebook.com/hfsauburn"
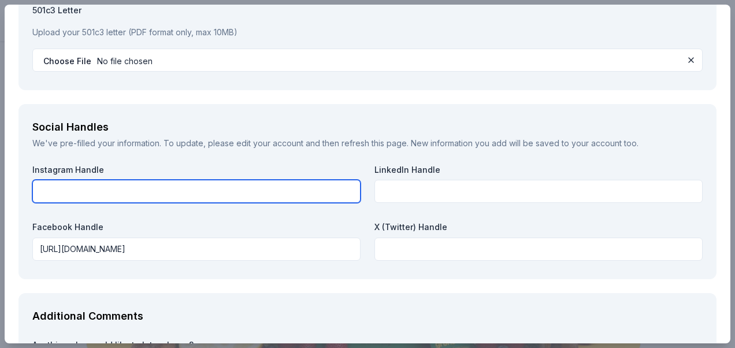
click at [193, 185] on input "text" at bounding box center [196, 191] width 328 height 23
paste input "https://www.instagram.com/holyfamilyschoolauburn/"
type input "https://www.instagram.com/holyfamilyschoolauburn/"
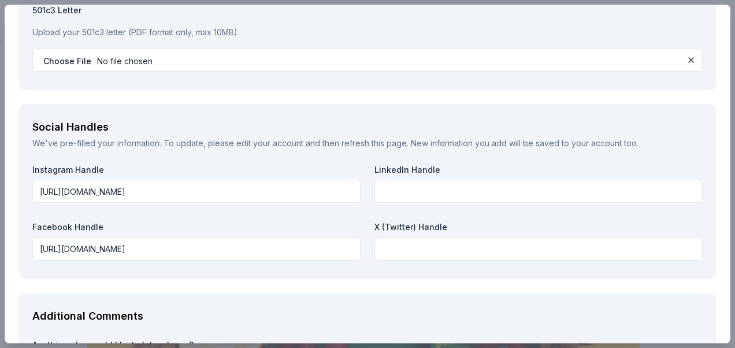
click at [360, 177] on div "Instagram Handle https://www.instagram.com/holyfamilyschoolauburn/ LinkedIn Han…" at bounding box center [367, 214] width 670 height 101
click at [725, 222] on html "Create new Start free trial Earn Rewards Share Grüns New • 1 reviews 6 applies …" at bounding box center [367, 174] width 735 height 348
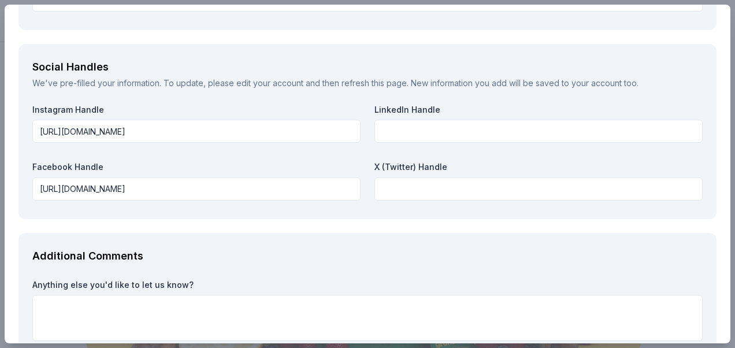
scroll to position [1516, 0]
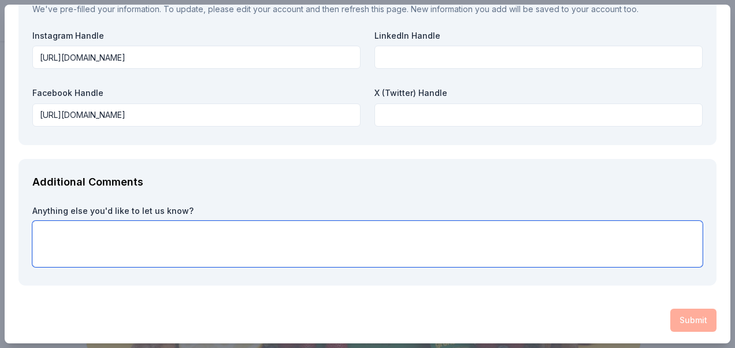
click at [314, 233] on textarea at bounding box center [367, 244] width 670 height 46
type textarea "Thank you in advance for considering our donation request!"
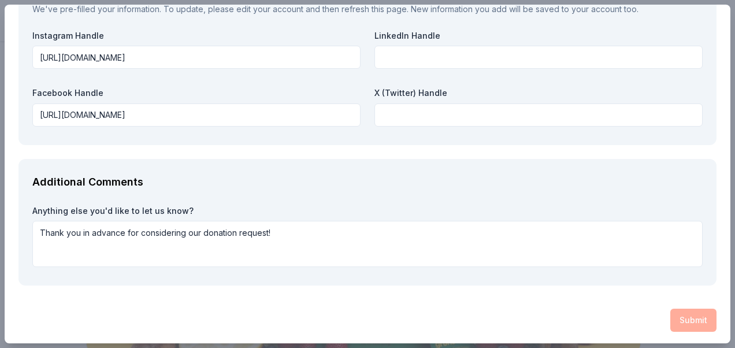
scroll to position [0, 0]
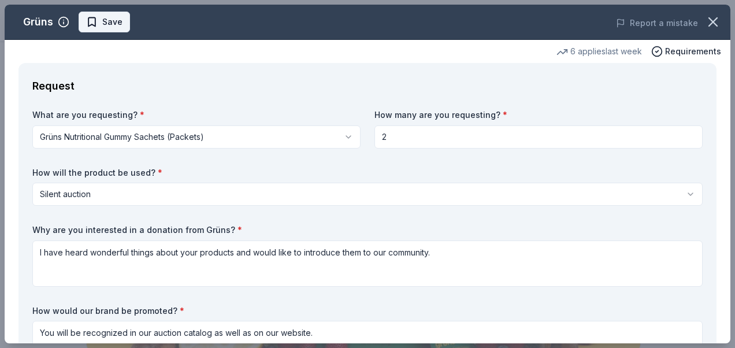
click at [99, 23] on span "Save" at bounding box center [104, 22] width 36 height 14
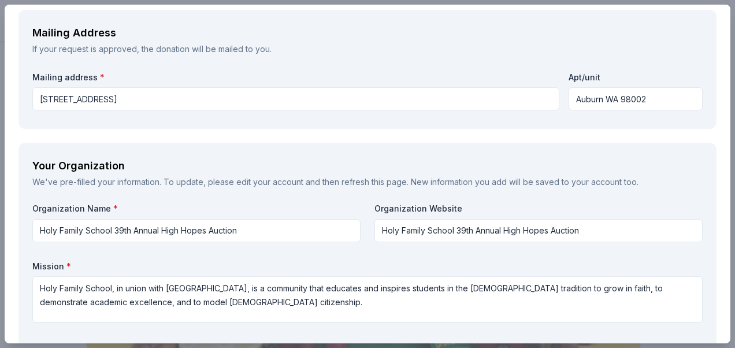
scroll to position [988, 0]
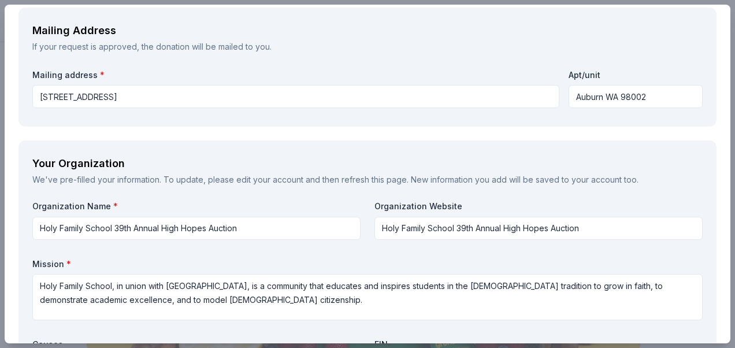
drag, startPoint x: 642, startPoint y: 95, endPoint x: 543, endPoint y: 91, distance: 98.9
click at [543, 91] on div "Mailing address * 505 17th St SE Apt/unit Auburn WA 98002" at bounding box center [367, 88] width 670 height 41
click at [190, 95] on input "505 17th St SE" at bounding box center [295, 96] width 527 height 23
paste input "Auburn WA 98002"
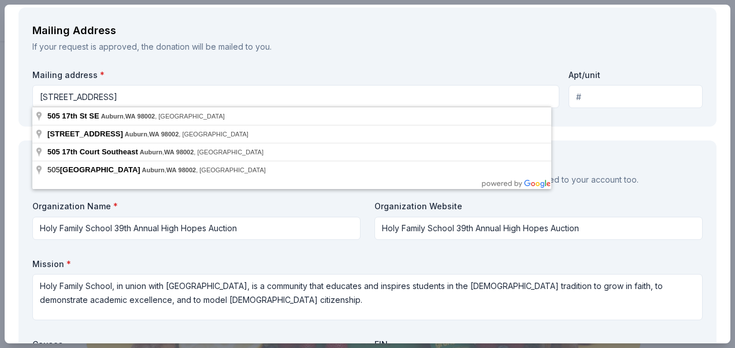
type input "505 17th St SE Auburn WA 98002"
click at [643, 44] on div "If your request is approved, the donation will be mailed to you." at bounding box center [367, 47] width 670 height 14
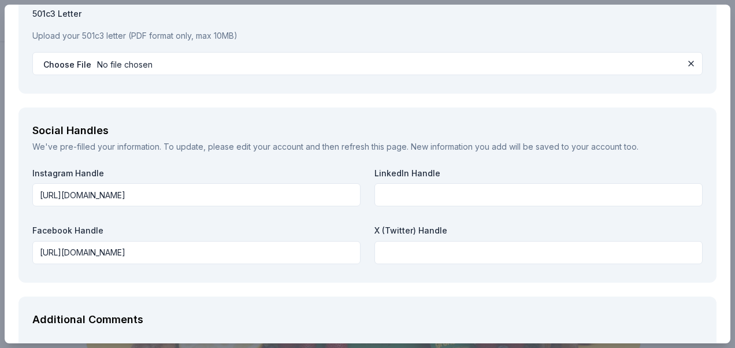
scroll to position [1516, 0]
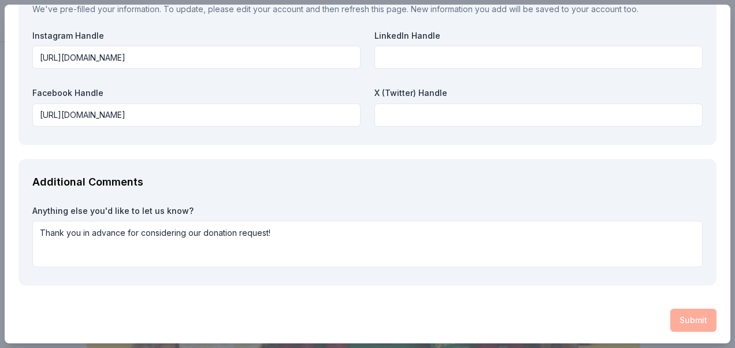
click at [682, 312] on div "Submit" at bounding box center [367, 319] width 698 height 23
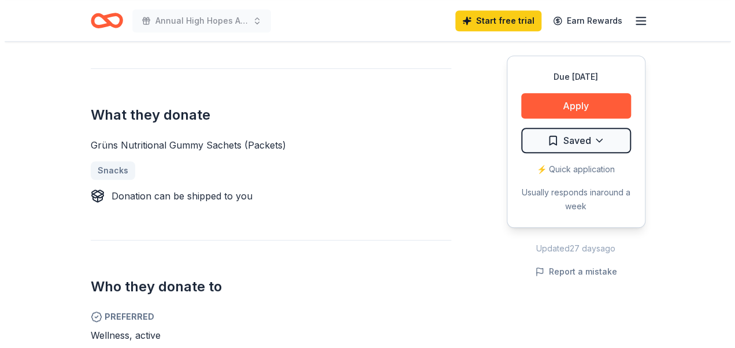
scroll to position [401, 0]
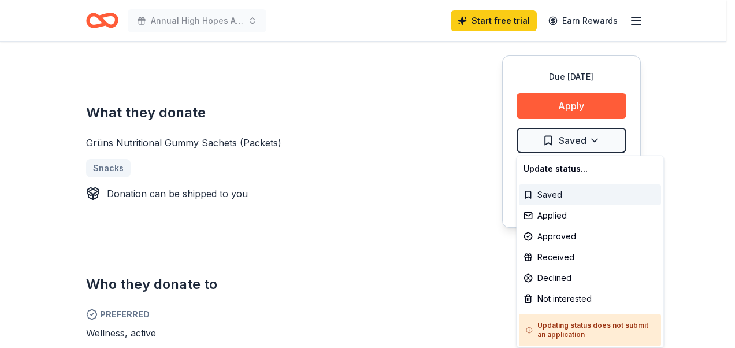
click at [563, 192] on div "Saved" at bounding box center [590, 194] width 142 height 21
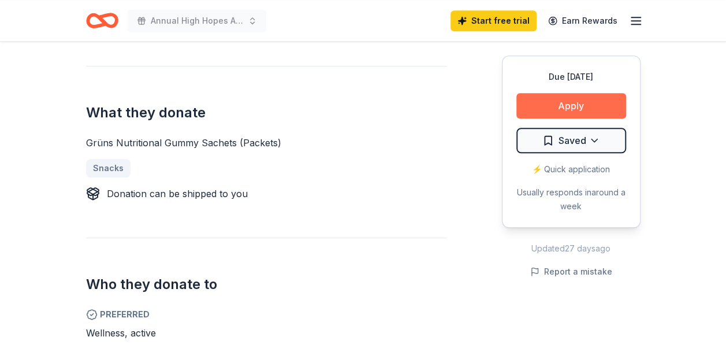
click at [561, 100] on button "Apply" at bounding box center [571, 105] width 110 height 25
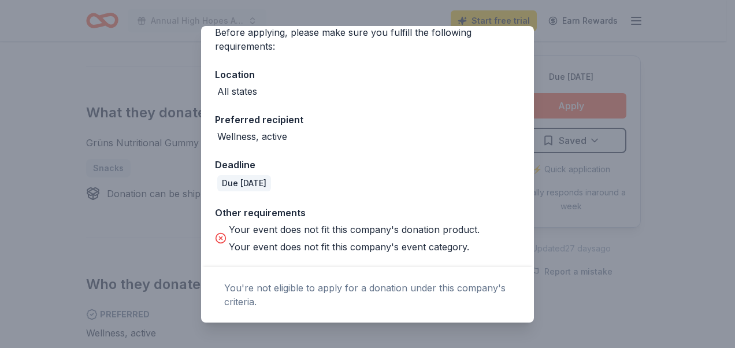
scroll to position [0, 0]
